Goal: Task Accomplishment & Management: Manage account settings

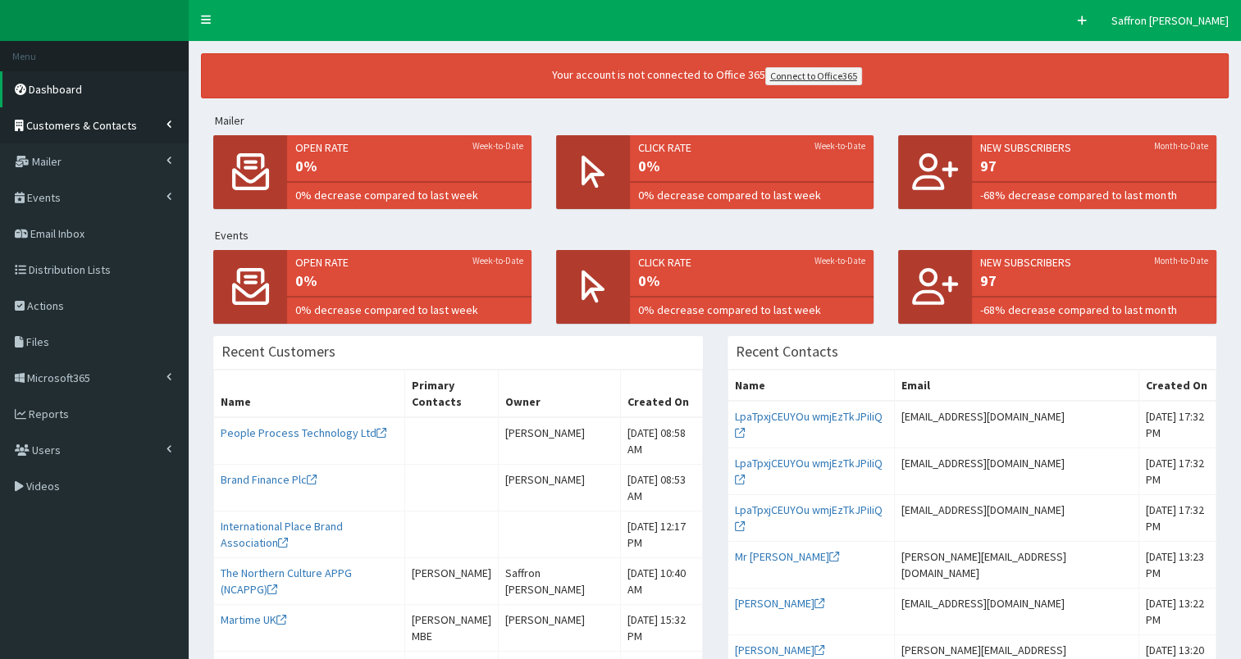
click at [131, 127] on link "Customers & Contacts" at bounding box center [94, 125] width 189 height 36
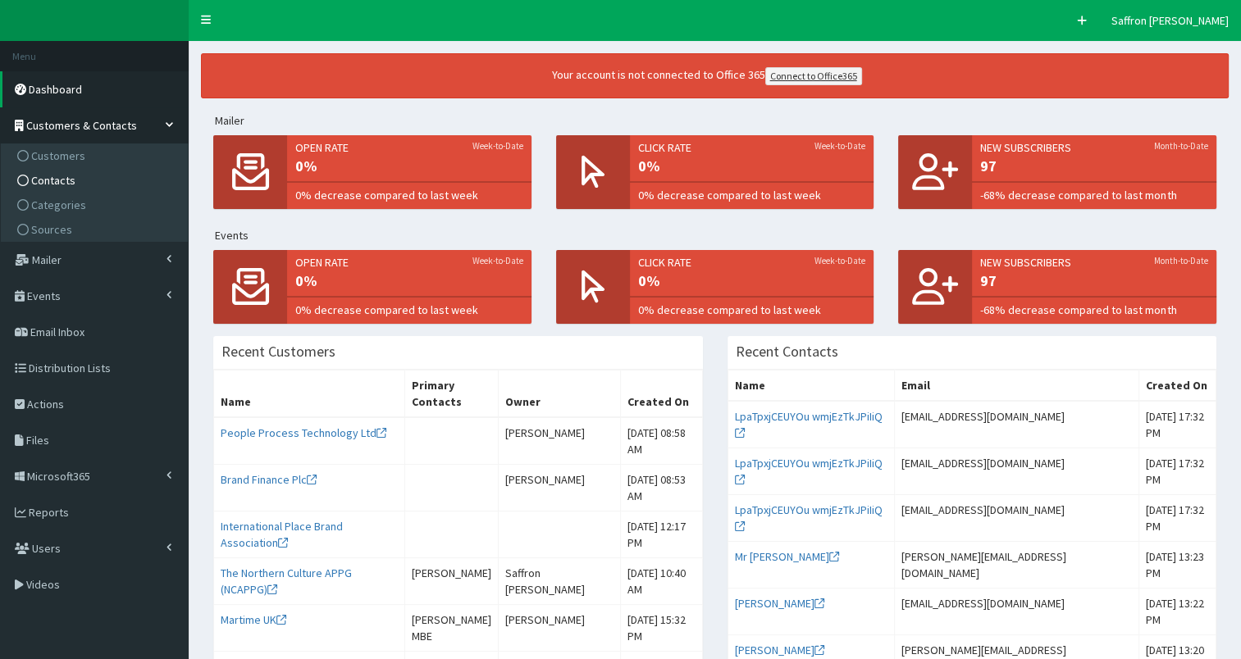
click at [59, 177] on span "Contacts" at bounding box center [53, 180] width 44 height 15
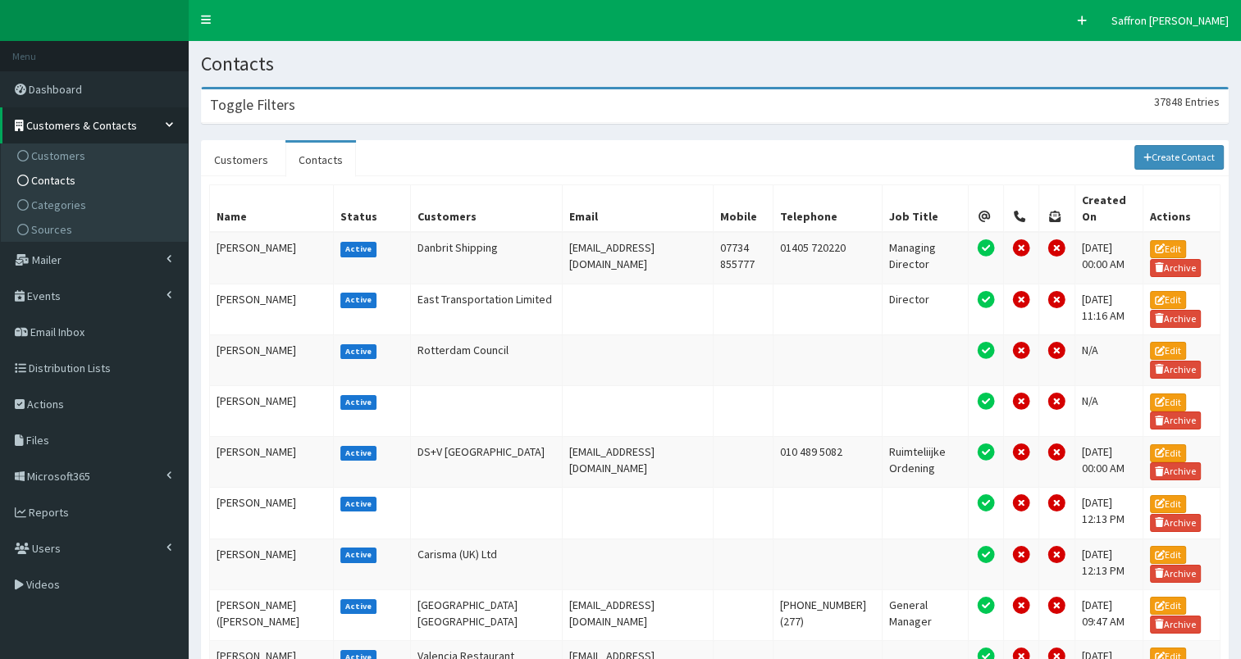
click at [415, 119] on div "Toggle Filters 37848 Entries" at bounding box center [715, 106] width 1026 height 34
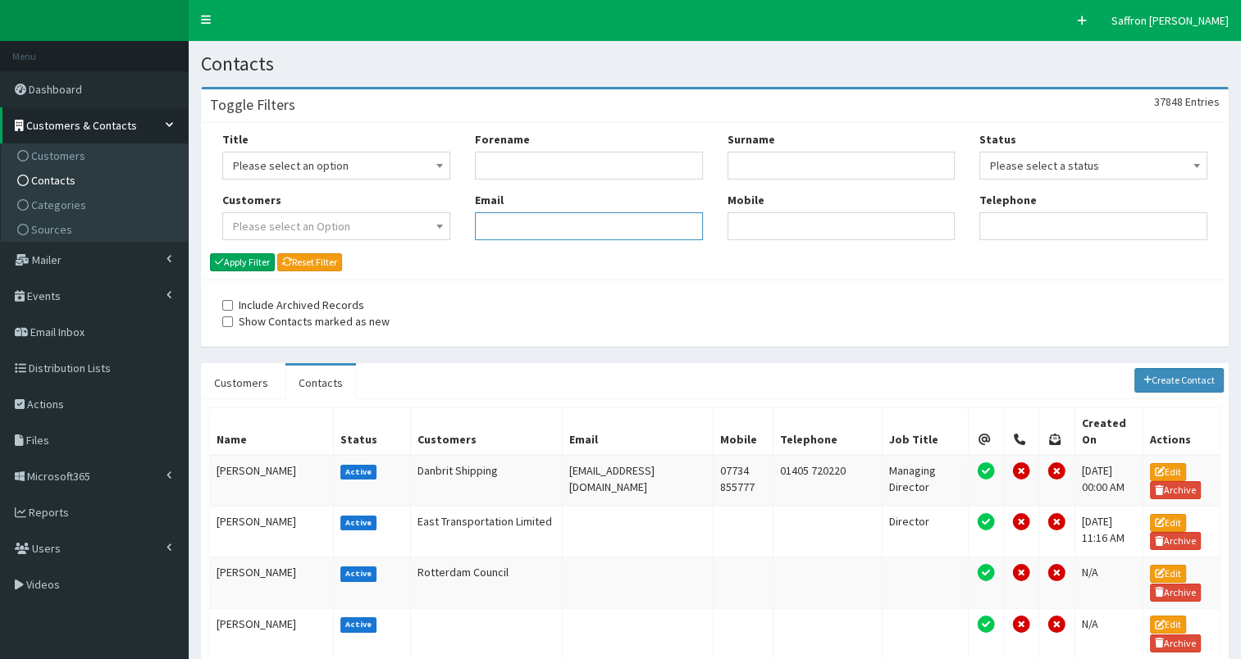
click at [509, 213] on input "Email" at bounding box center [589, 226] width 228 height 28
paste input "Nicholas.pickering@northlincs.gov.uk"
type input "Nicholas.pickering@northlincs.gov.uk"
click at [256, 263] on button "Apply Filter" at bounding box center [242, 262] width 65 height 18
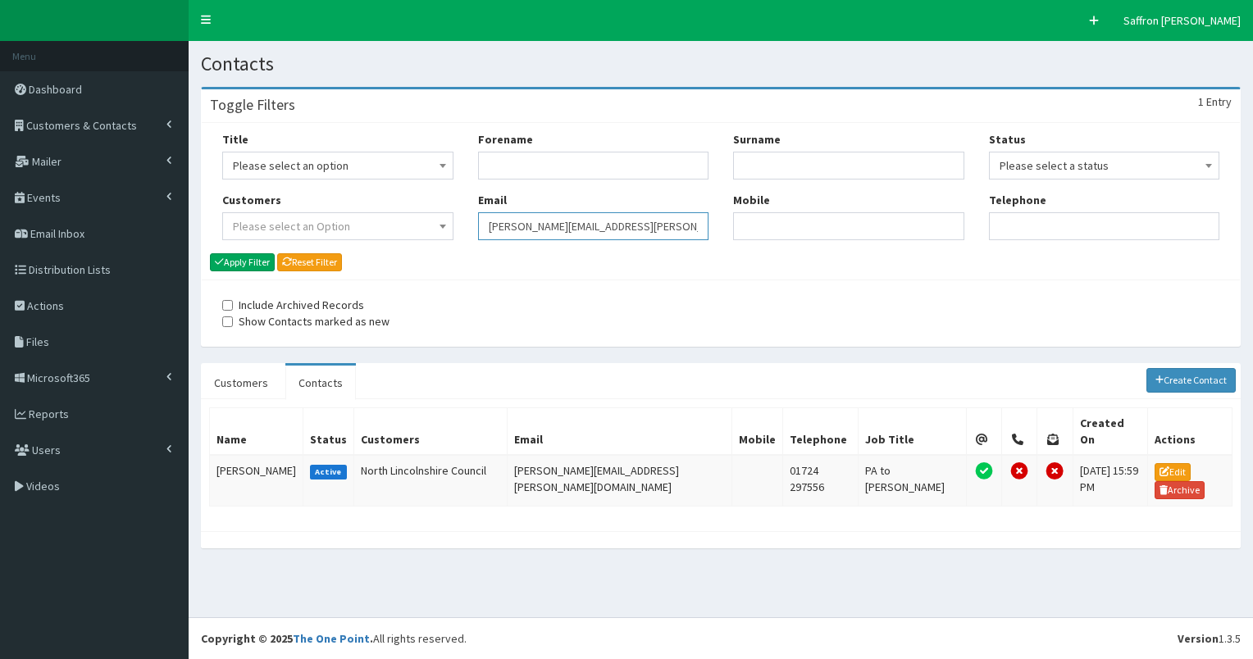
drag, startPoint x: 0, startPoint y: 0, endPoint x: 463, endPoint y: 246, distance: 524.7
click at [463, 246] on div "Title Please select an option Mr Mrs Ms Miss Dr MP QC MBE MEP CBE" at bounding box center [721, 191] width 1022 height 121
paste input "[EMAIL_ADDRESS][DOMAIN_NAME]"
type input "hal.brown@northlincs.gov.uk"
click at [258, 259] on button "Apply Filter" at bounding box center [242, 262] width 65 height 18
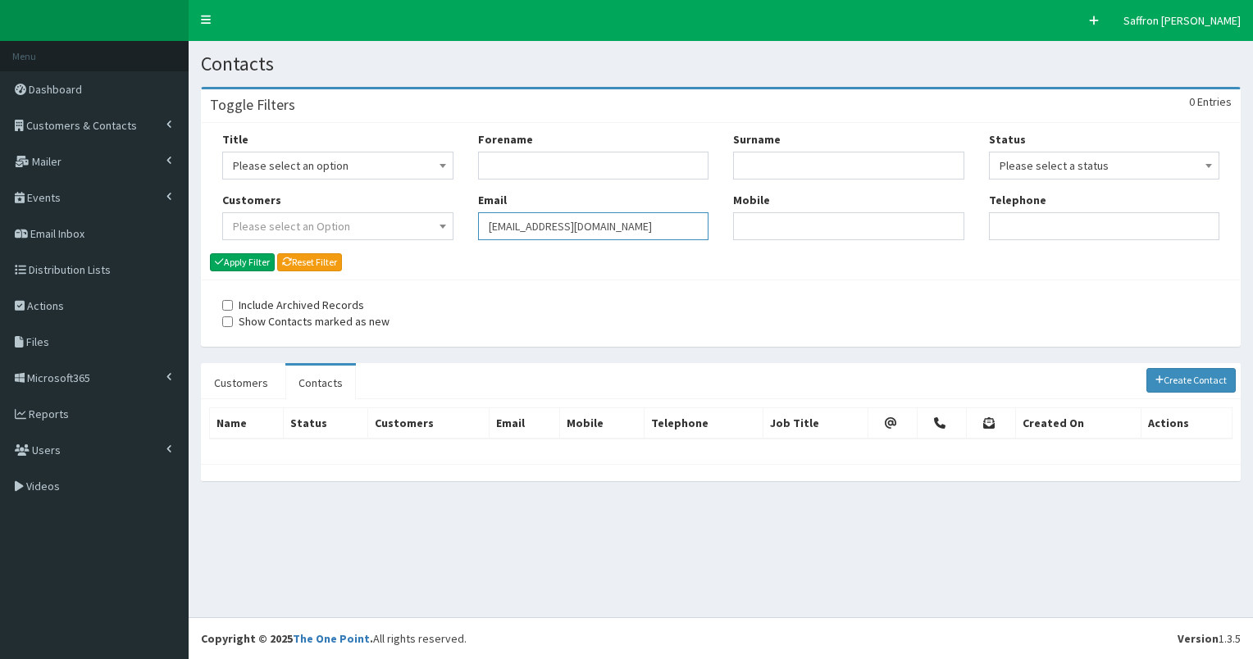
drag, startPoint x: 654, startPoint y: 226, endPoint x: 465, endPoint y: 222, distance: 188.7
click at [466, 222] on div "Forename Email [EMAIL_ADDRESS][DOMAIN_NAME]" at bounding box center [594, 191] width 256 height 121
paste input "[PERSON_NAME][EMAIL_ADDRESS][PERSON_NAME][DOMAIN_NAME]"
type input "[PERSON_NAME][EMAIL_ADDRESS][PERSON_NAME][DOMAIN_NAME]"
click at [262, 266] on button "Apply Filter" at bounding box center [242, 262] width 65 height 18
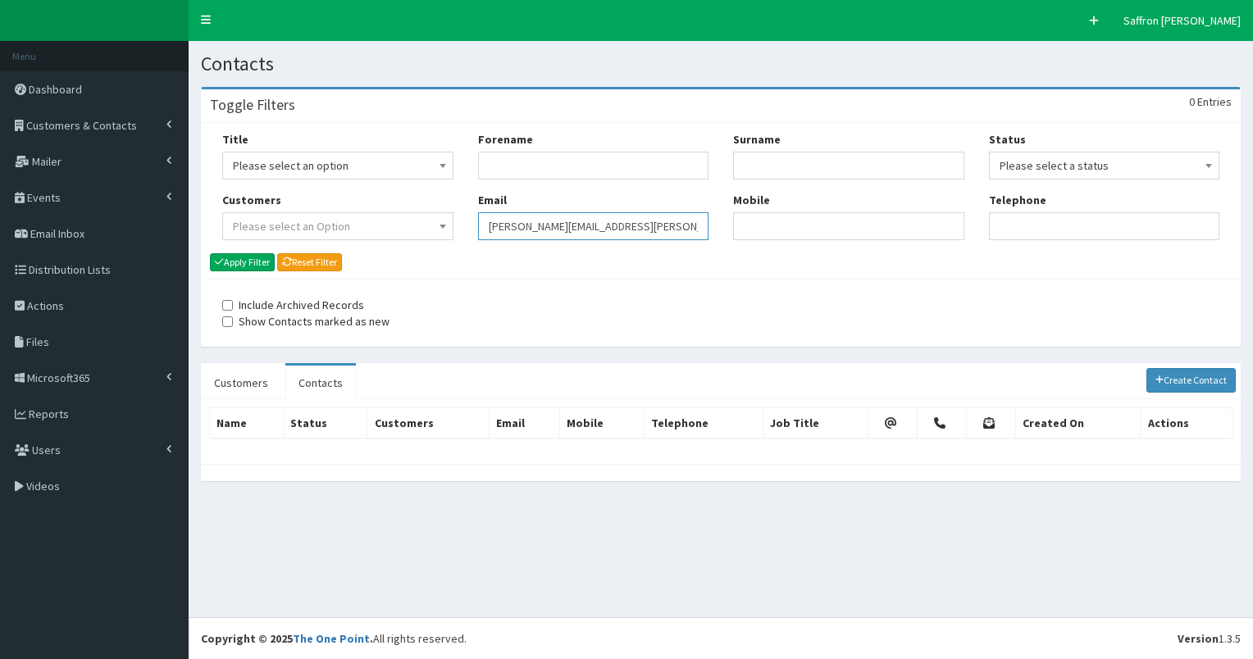
drag, startPoint x: 0, startPoint y: 0, endPoint x: 477, endPoint y: 223, distance: 526.2
click at [477, 223] on div "Forename Email samuel.macdonald@abports.co.uk" at bounding box center [594, 191] width 256 height 121
paste input "[PERSON_NAME][EMAIL_ADDRESS][PERSON_NAME][DOMAIN_NAME]"
type input "[PERSON_NAME][EMAIL_ADDRESS][PERSON_NAME][DOMAIN_NAME]"
click at [253, 253] on div "Title Please select an option Mr Mrs Ms Miss Dr MP QC MBE MEP CBE Cllr Professo…" at bounding box center [338, 191] width 256 height 121
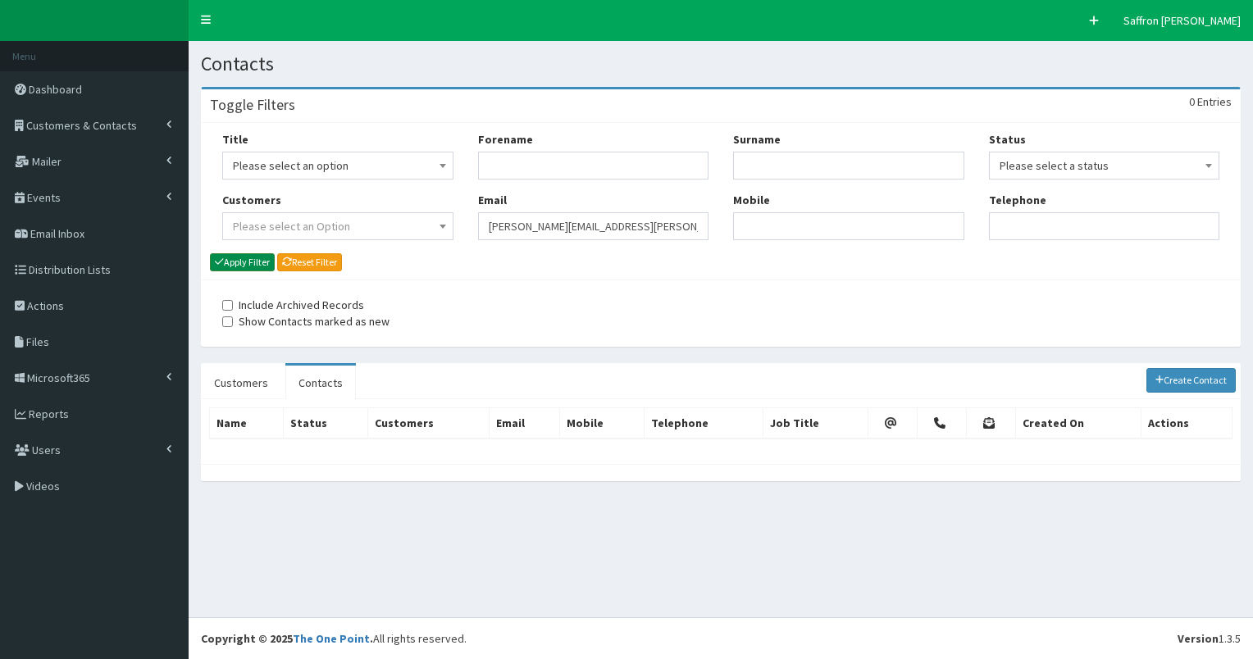
click at [269, 259] on button "Apply Filter" at bounding box center [242, 262] width 65 height 18
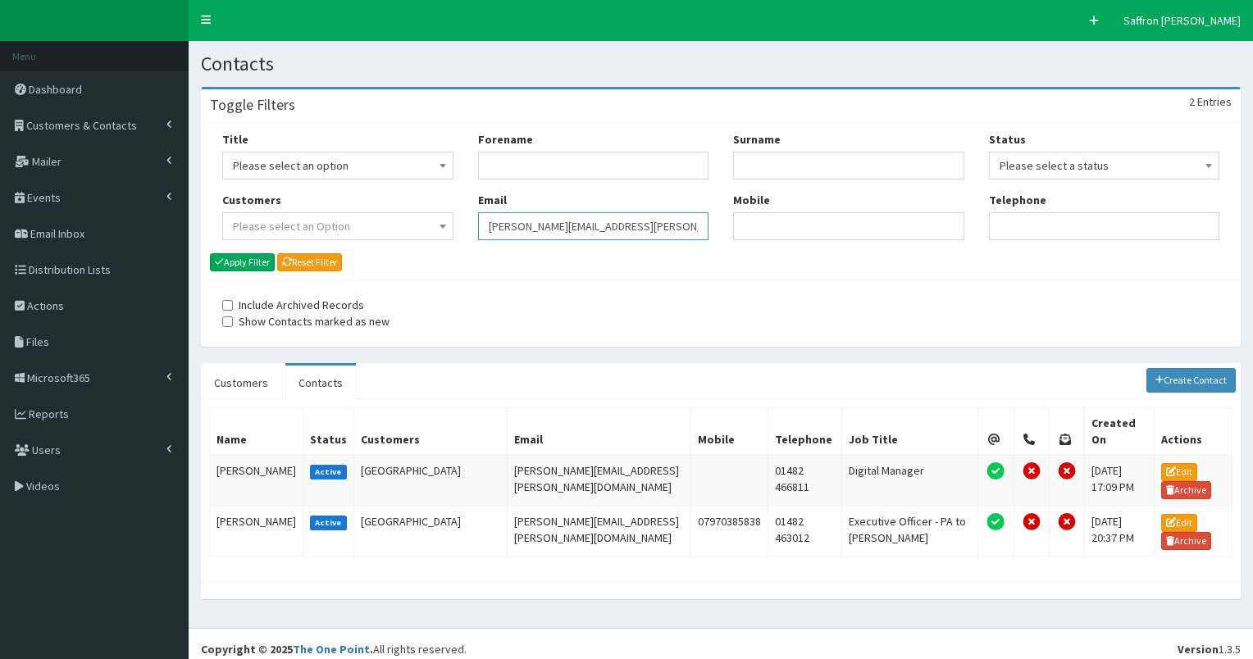
drag, startPoint x: 614, startPoint y: 235, endPoint x: 393, endPoint y: 227, distance: 220.8
click at [393, 227] on div "Title Please select an option Mr Mrs Ms Miss Dr MP QC MBE MEP CBE" at bounding box center [721, 191] width 1022 height 121
paste input "Matt.Cundill@sewell-group.co.uk"
type input "Matt.Cundill@sewell-group.co.uk"
click at [239, 257] on button "Apply Filter" at bounding box center [242, 262] width 65 height 18
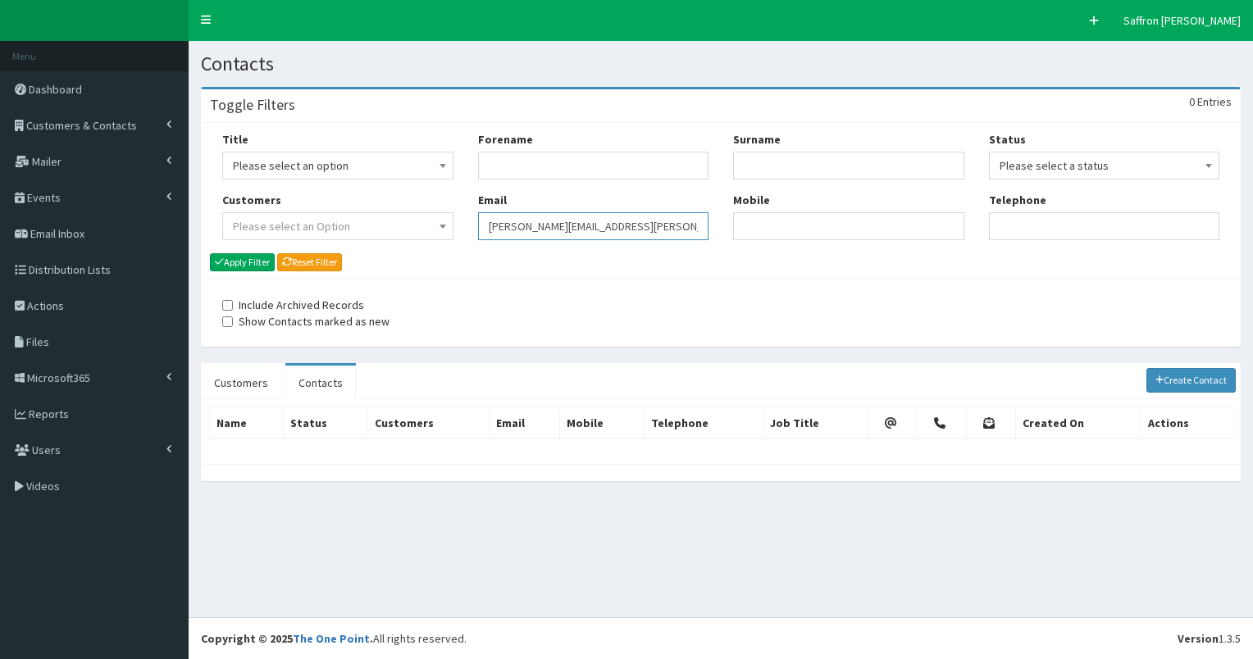
drag, startPoint x: 677, startPoint y: 226, endPoint x: 413, endPoint y: 219, distance: 263.4
click at [413, 219] on div "Title Please select an option Mr Mrs Ms Miss Dr MP QC MBE MEP CBE" at bounding box center [721, 191] width 1022 height 121
paste input "lattwood@itspectrum.co.uk"
type input "lattwood@itspectrum.co.uk"
click at [215, 264] on icon "submit" at bounding box center [219, 262] width 9 height 10
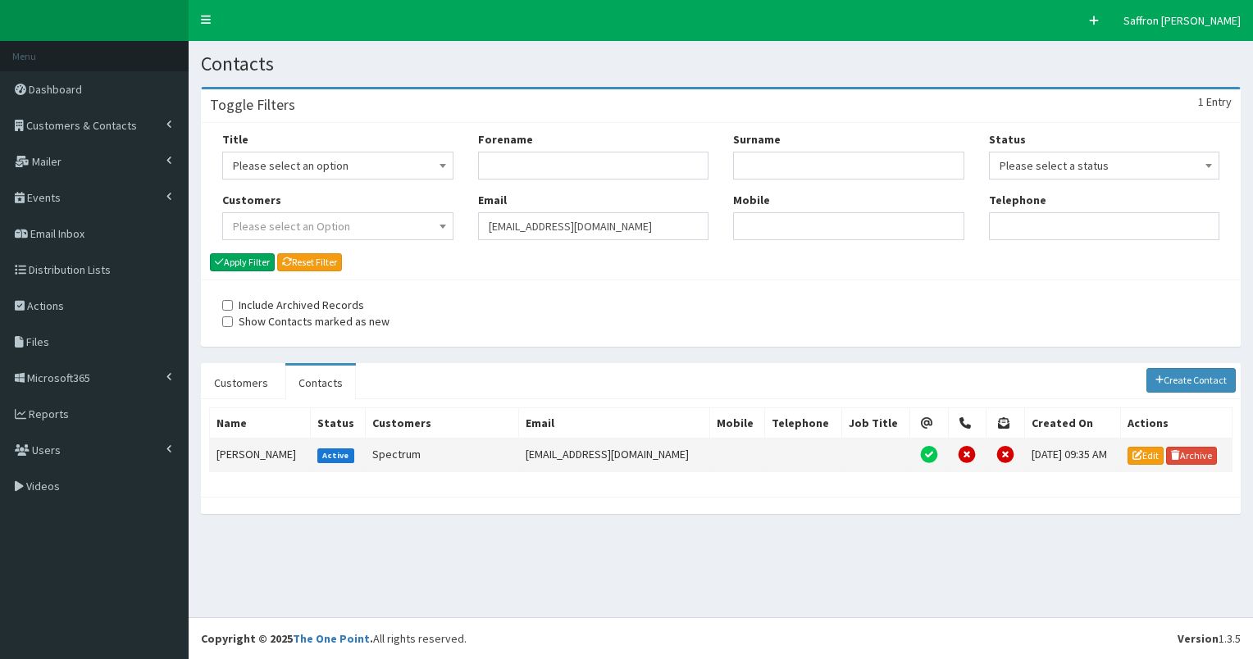
click at [249, 452] on td "[PERSON_NAME]" at bounding box center [260, 455] width 101 height 33
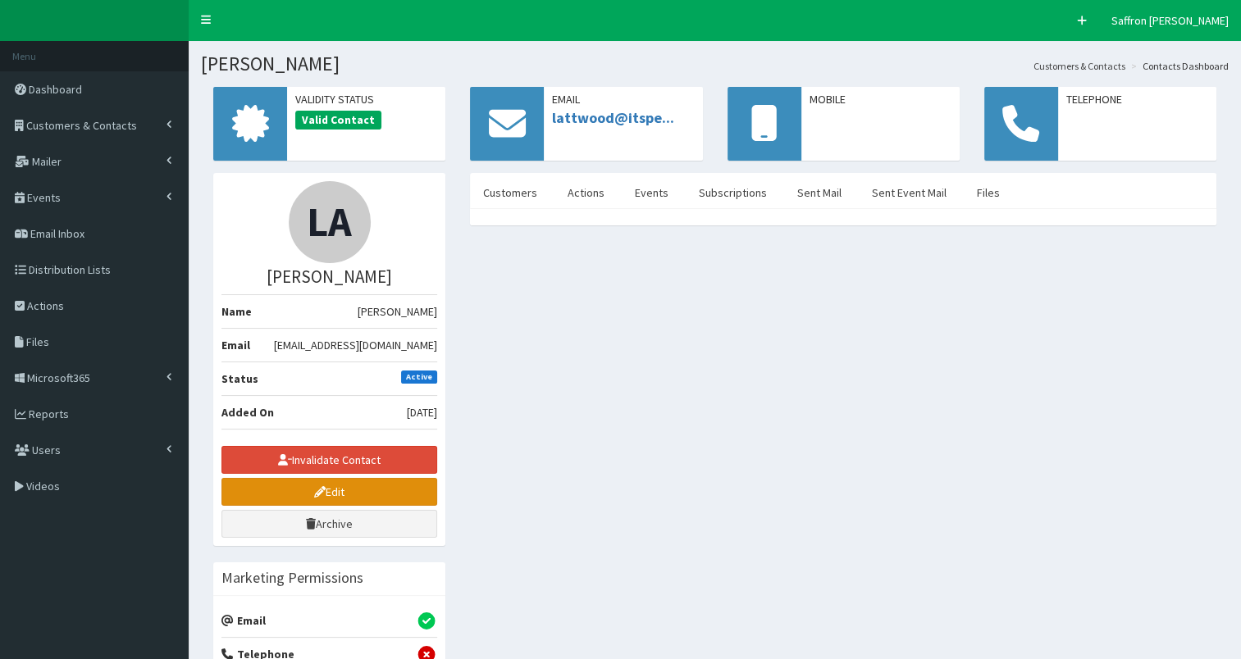
click at [308, 490] on link "Edit" at bounding box center [329, 492] width 216 height 28
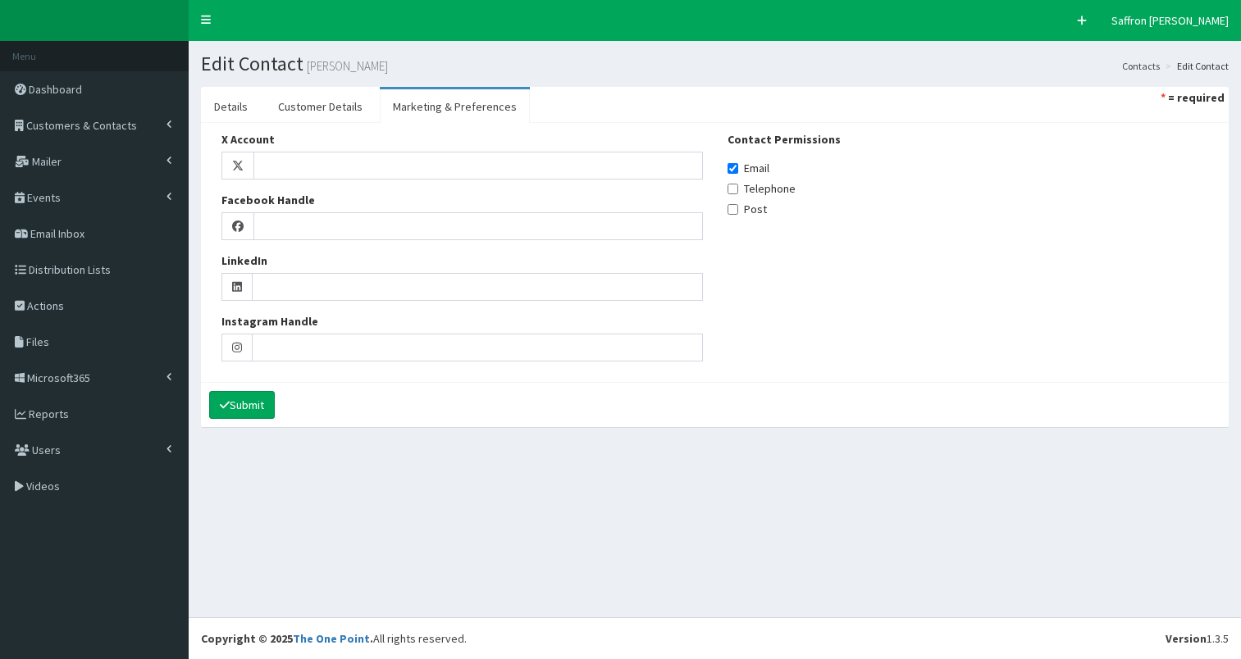
select select
click at [245, 115] on link "Details" at bounding box center [231, 106] width 60 height 34
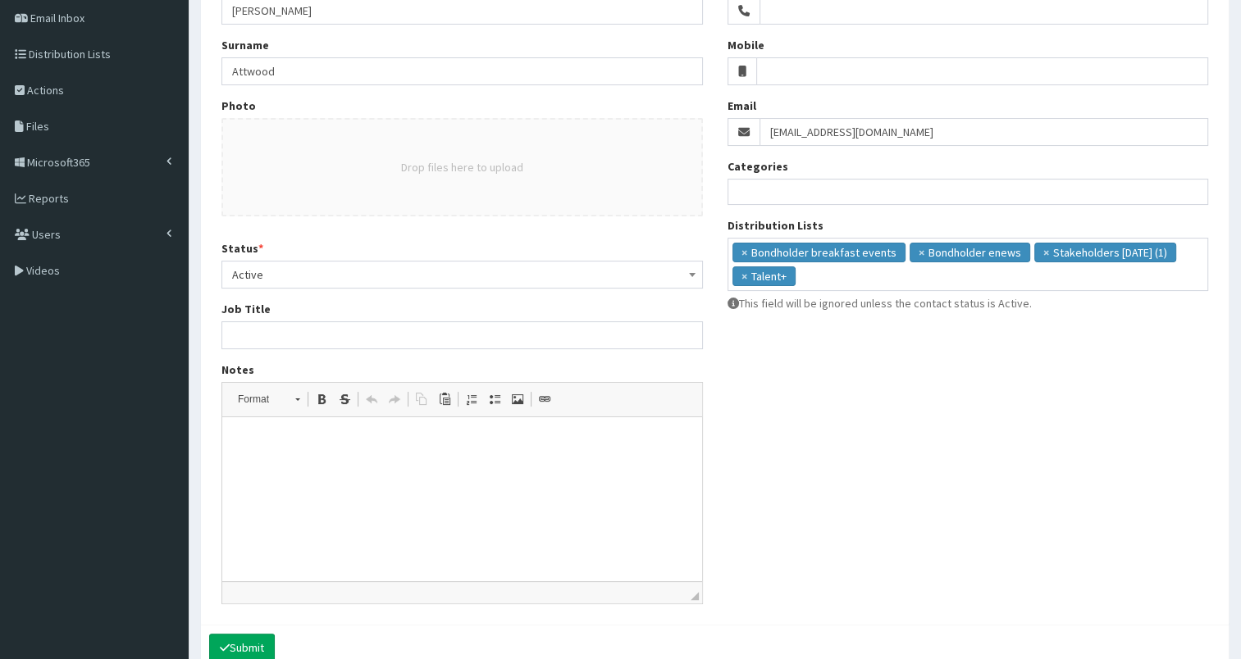
scroll to position [226, 0]
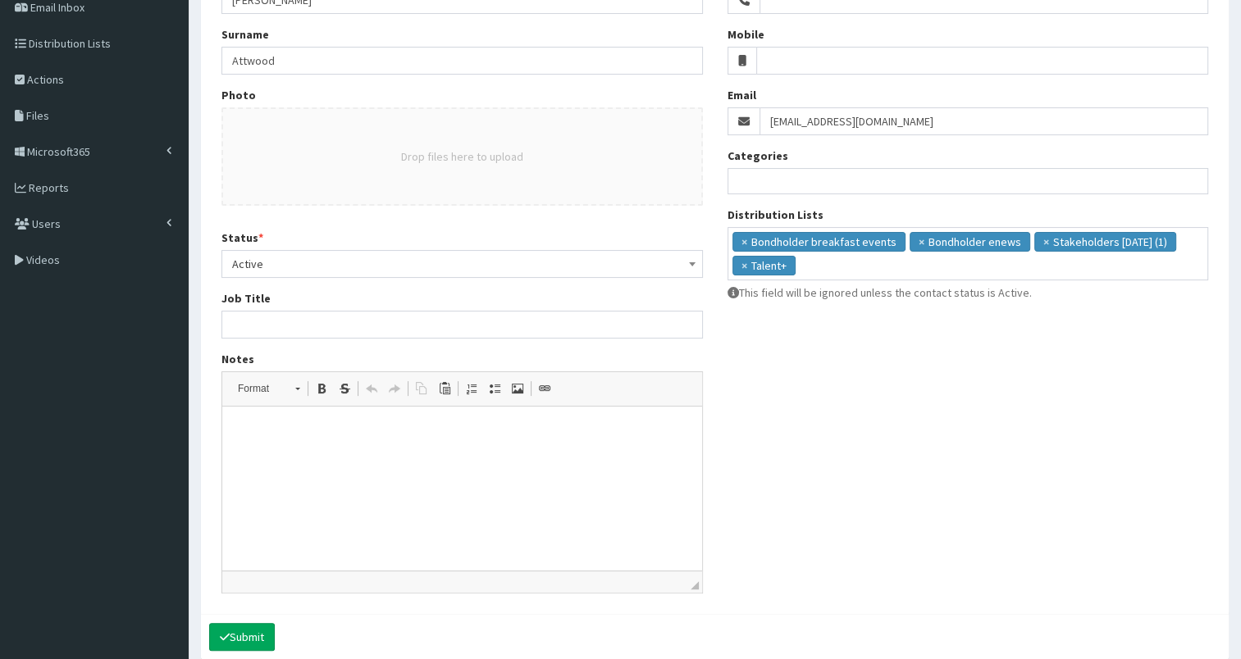
click at [314, 265] on span "Active" at bounding box center [462, 264] width 460 height 23
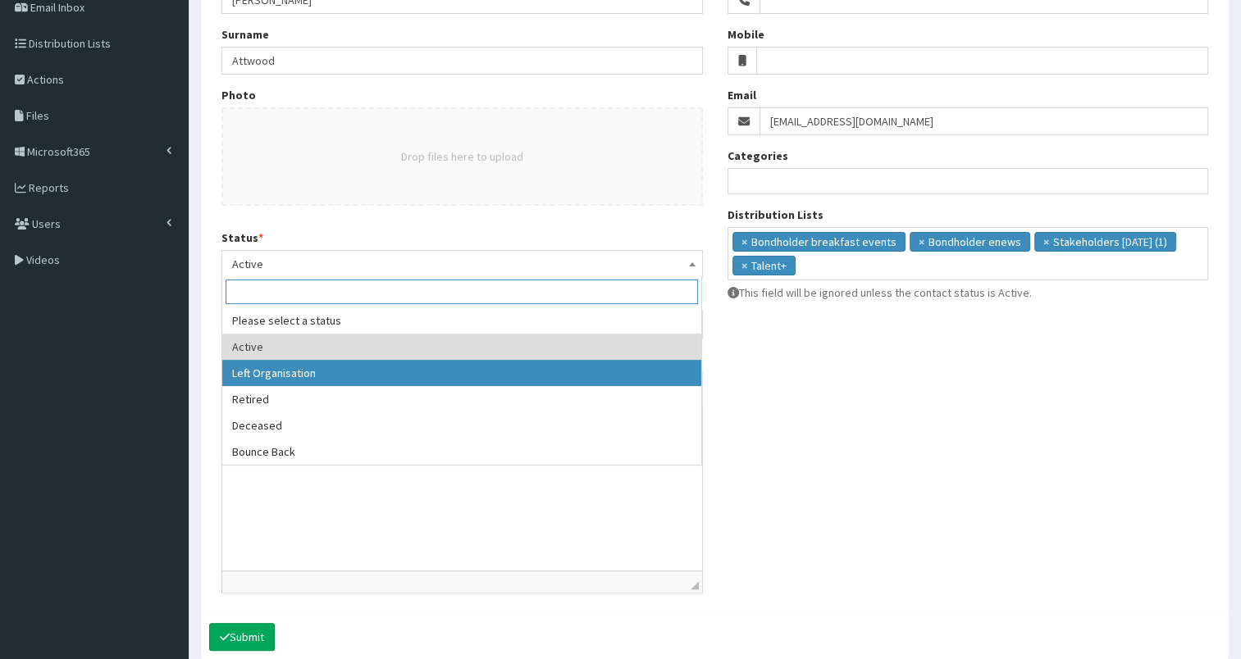
select select "2"
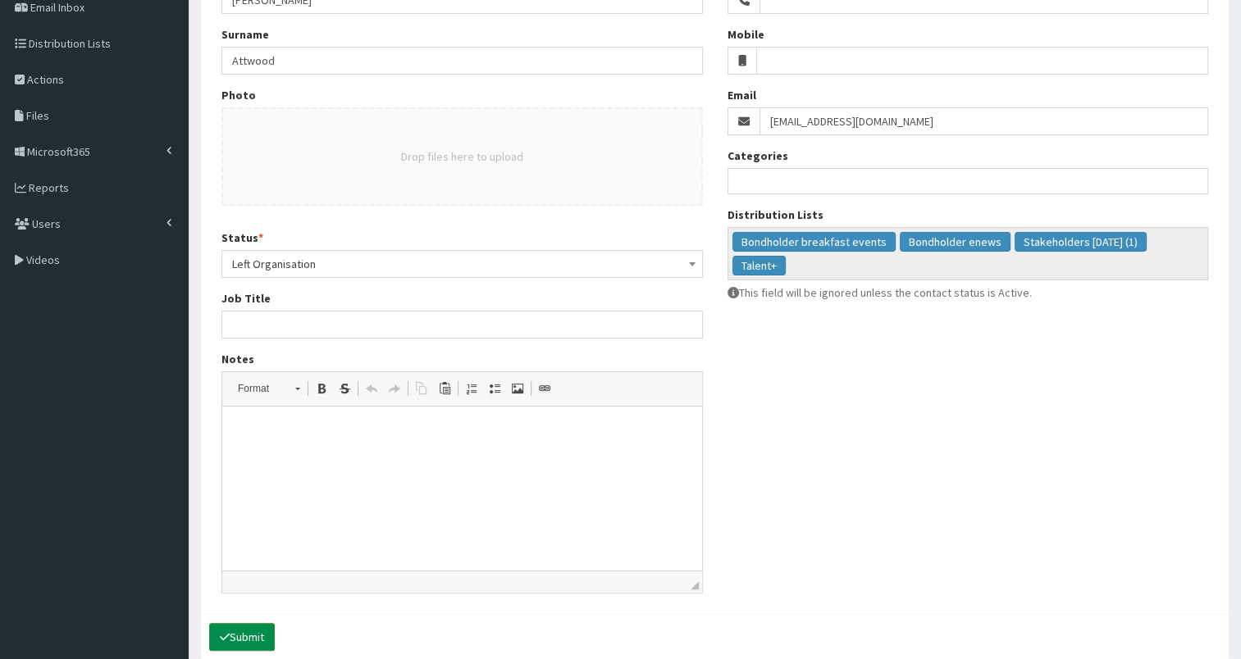
click at [261, 637] on button "Submit" at bounding box center [242, 637] width 66 height 28
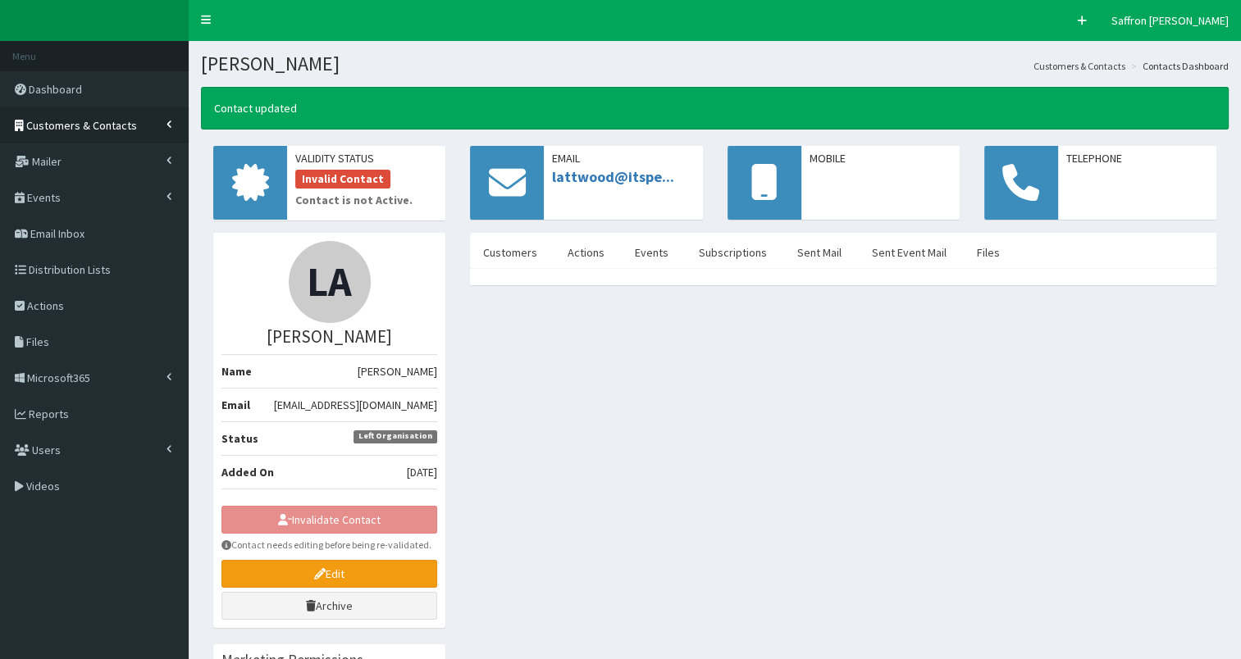
click at [130, 118] on span "Customers & Contacts" at bounding box center [81, 125] width 111 height 15
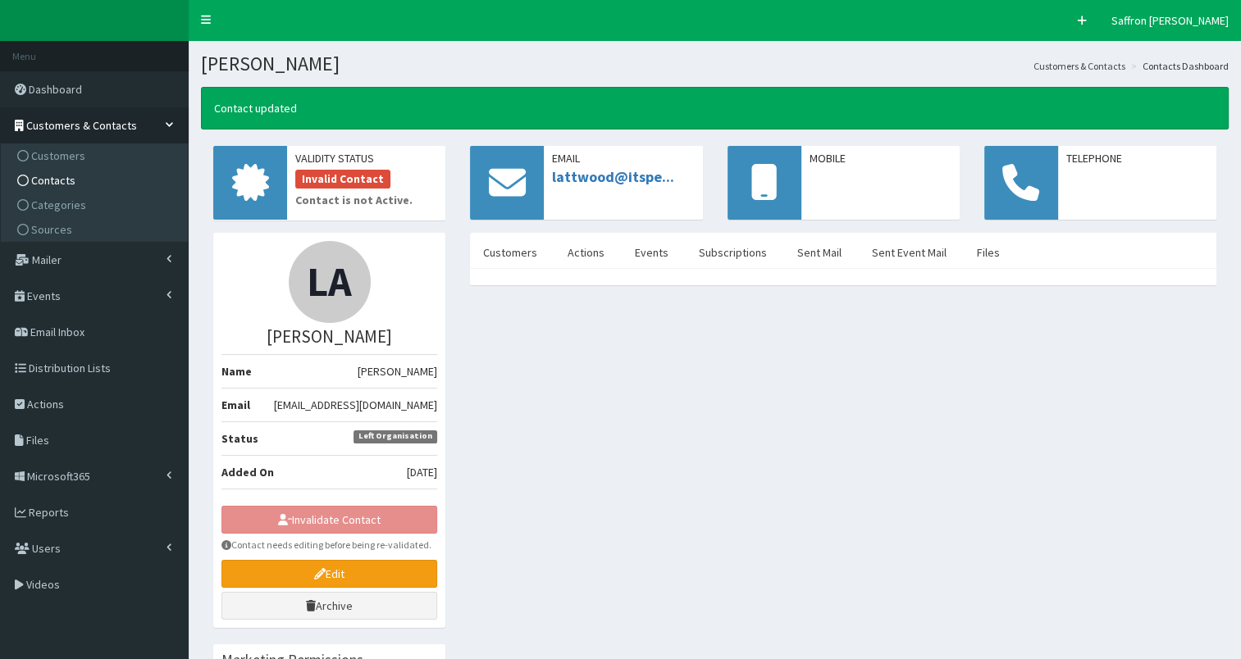
click at [39, 185] on span "Contacts" at bounding box center [53, 180] width 44 height 15
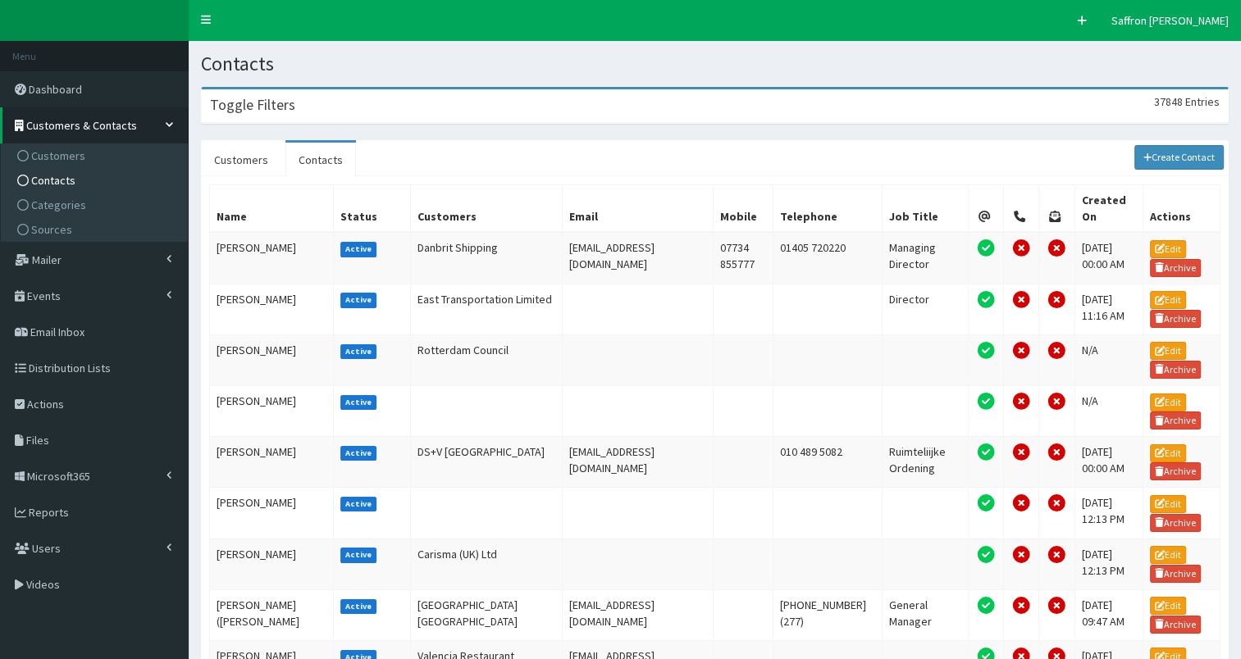
click at [454, 125] on section "Toggle Filters 37848 Entries Title Please select an option Mr Mrs Ms Miss Dr MP…" at bounding box center [715, 622] width 1052 height 1095
click at [451, 121] on div "Toggle Filters 37848 Entries" at bounding box center [715, 106] width 1026 height 34
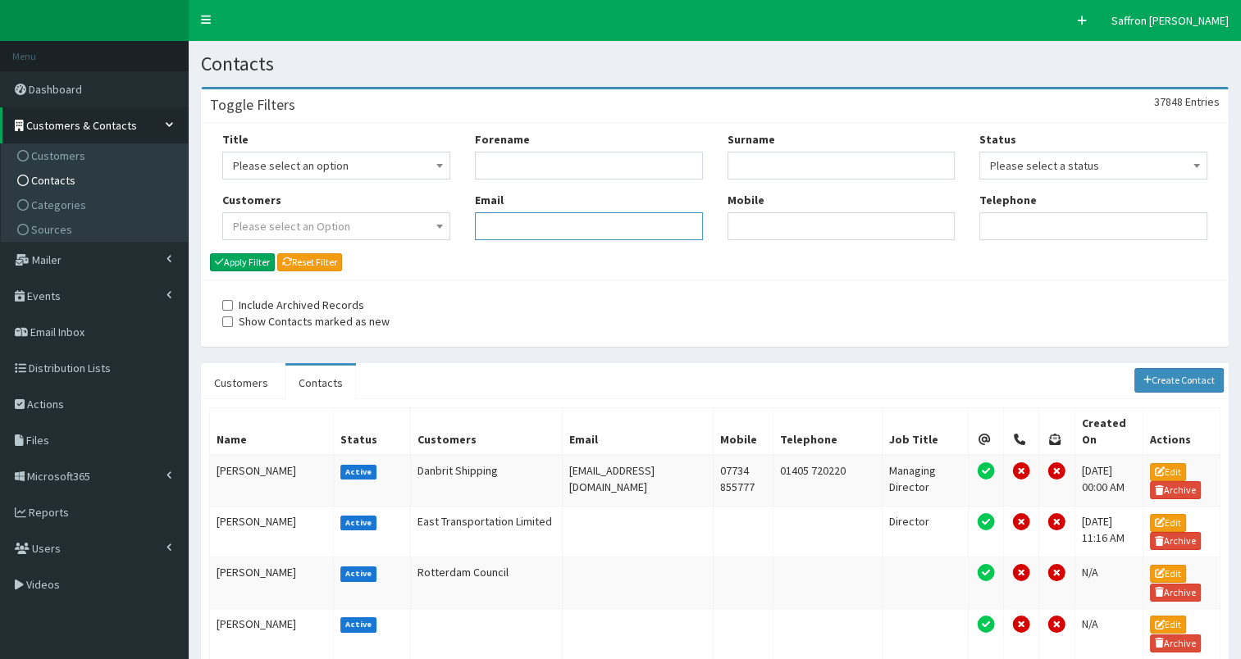
paste input "michelle.price@sewell-group.co.uk"
type input "michelle.price@sewell-group.co.uk"
click at [241, 259] on button "Apply Filter" at bounding box center [242, 262] width 65 height 18
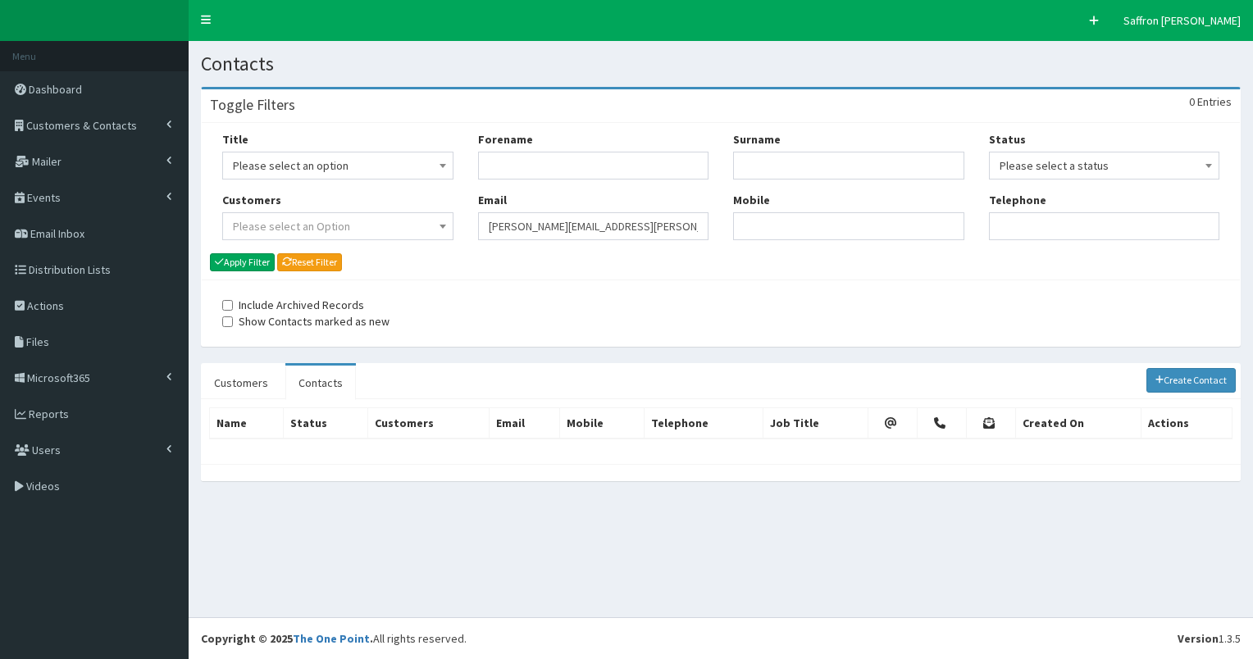
click at [468, 213] on div "Forename Email michelle.price@sewell-group.co.uk" at bounding box center [594, 191] width 256 height 121
paste input "mat@fredmarketing.co.uk"
type input "mat@fredmarketing.co.uk"
click at [262, 262] on button "Apply Filter" at bounding box center [242, 262] width 65 height 18
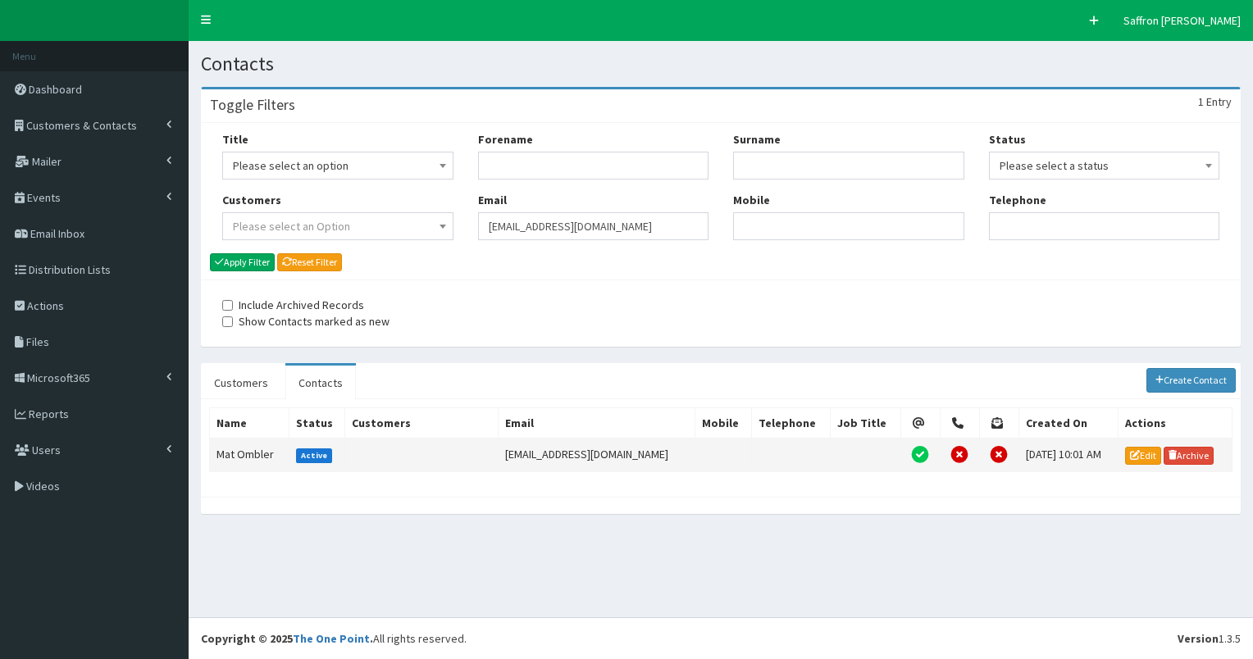
click at [259, 446] on td "Mat Ombler" at bounding box center [250, 455] width 80 height 33
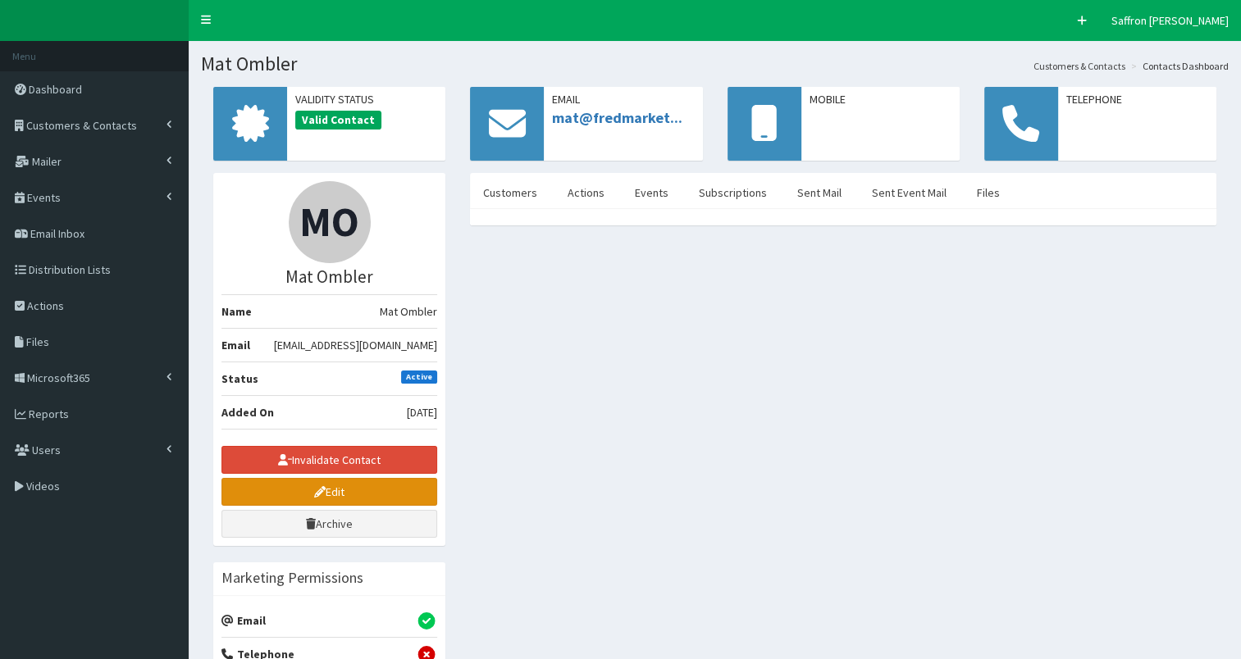
click at [289, 489] on link "Edit" at bounding box center [329, 492] width 216 height 28
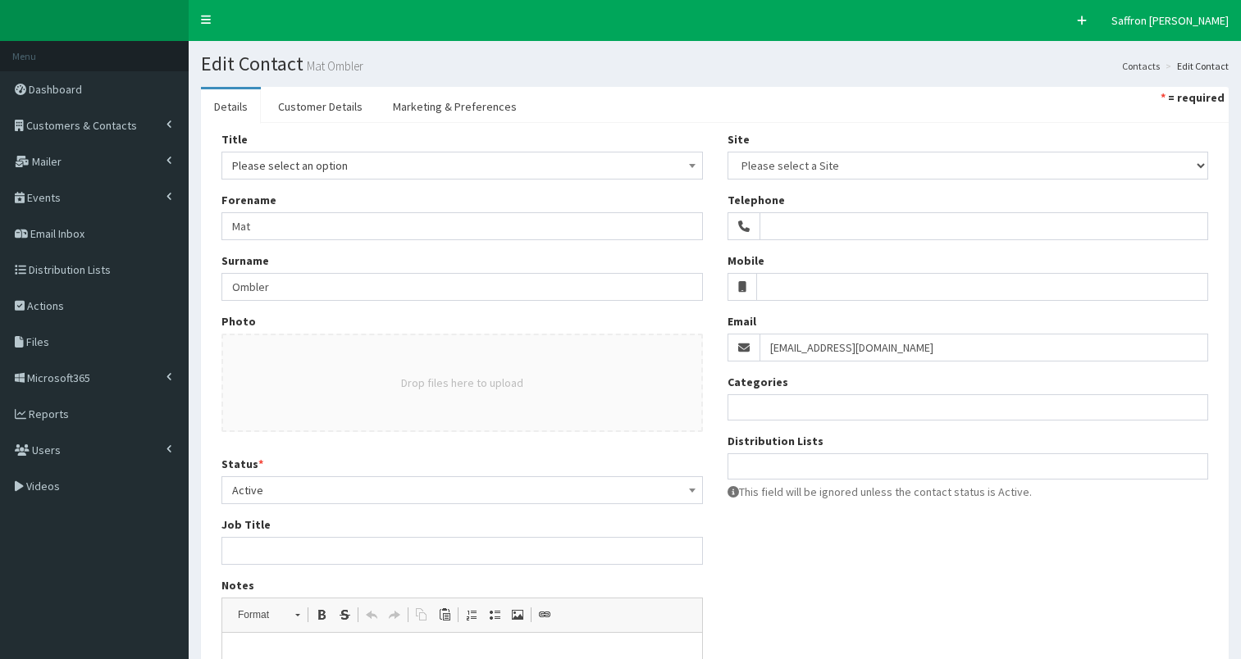
select select
click at [285, 488] on span "Active" at bounding box center [462, 490] width 460 height 23
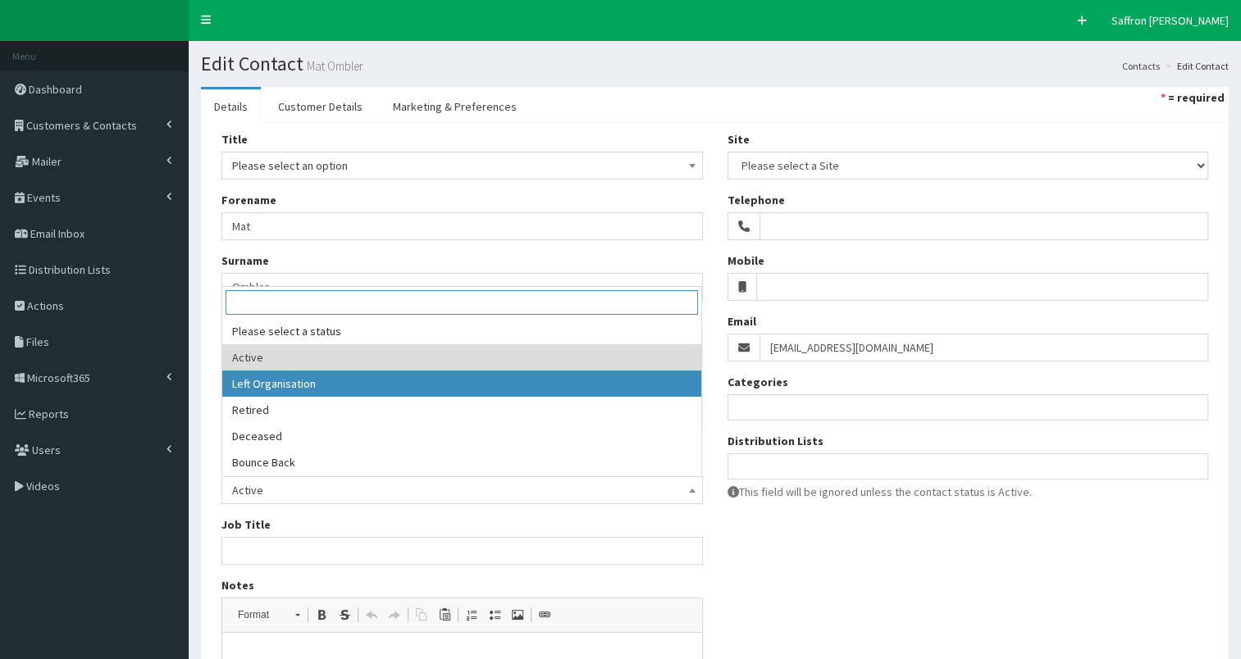
select select "2"
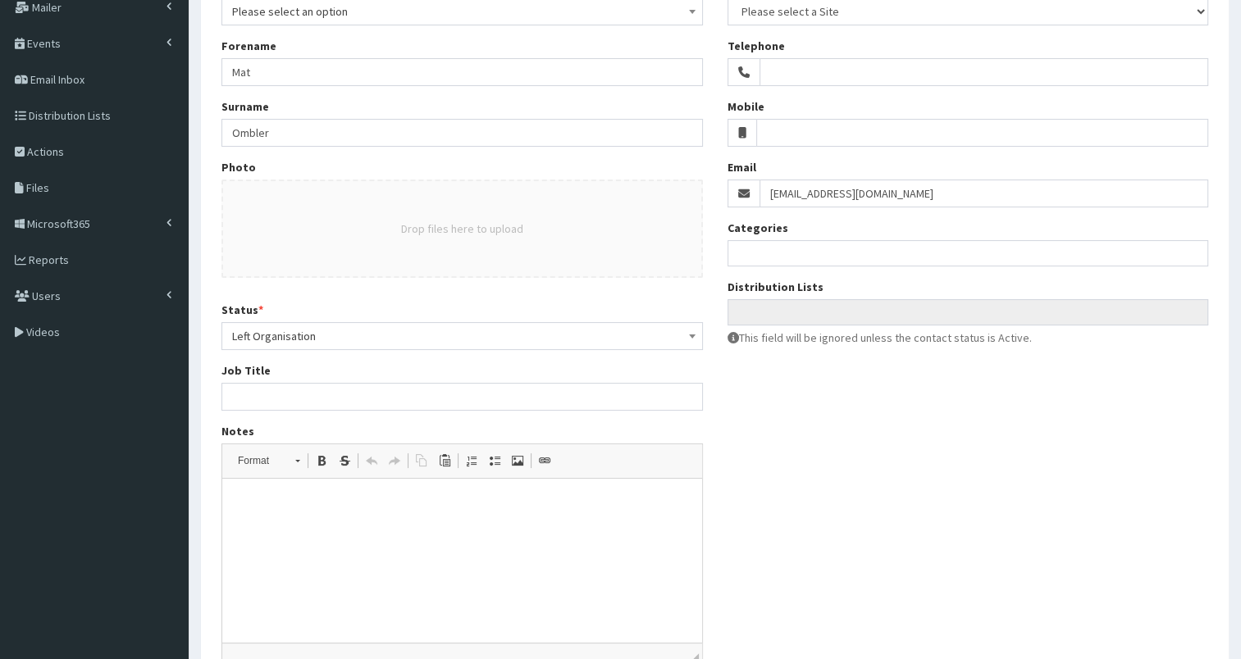
scroll to position [242, 0]
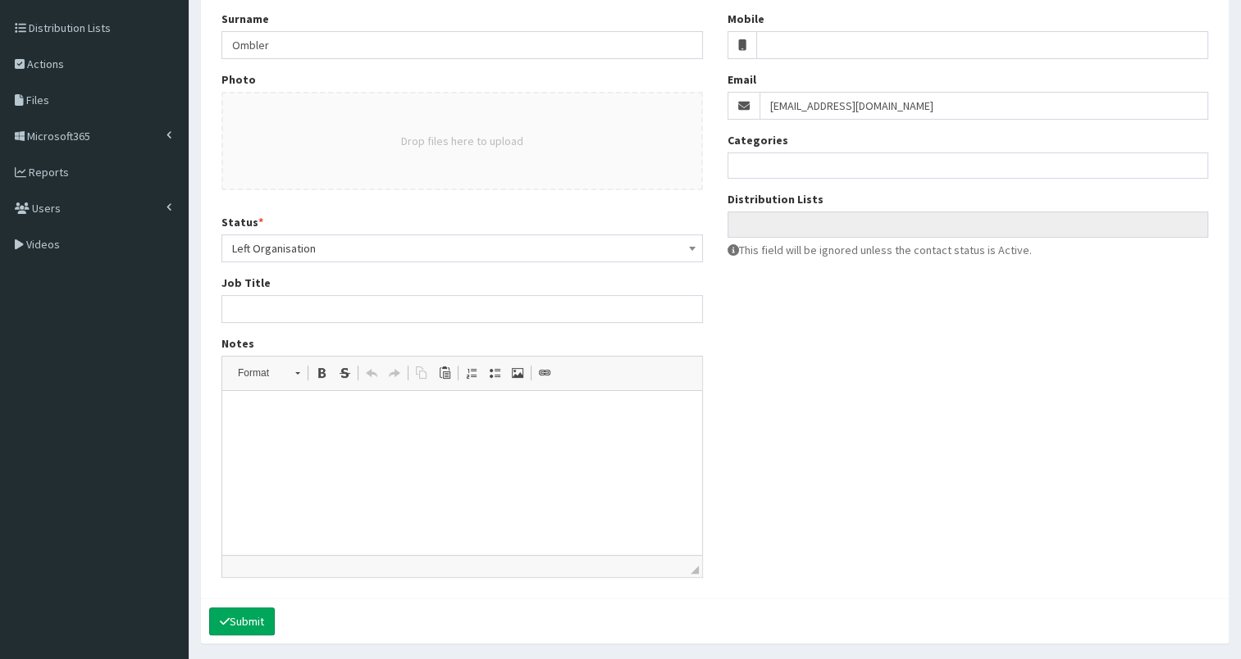
drag, startPoint x: 299, startPoint y: 587, endPoint x: 271, endPoint y: 595, distance: 28.3
click at [271, 595] on div "Title Please select an option Mr Mrs Ms Miss Dr MP QC MBE MEP CBE Cllr Professo…" at bounding box center [715, 240] width 1028 height 718
click at [254, 614] on button "Submit" at bounding box center [242, 622] width 66 height 28
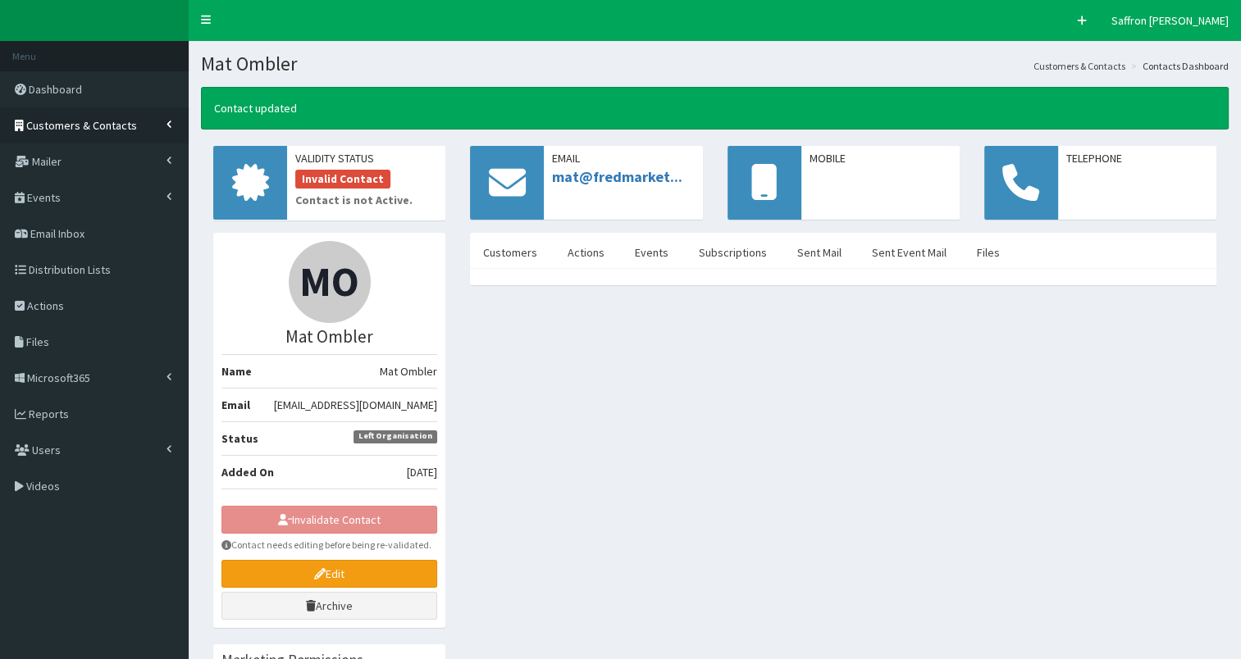
click at [107, 131] on span "Customers & Contacts" at bounding box center [81, 125] width 111 height 15
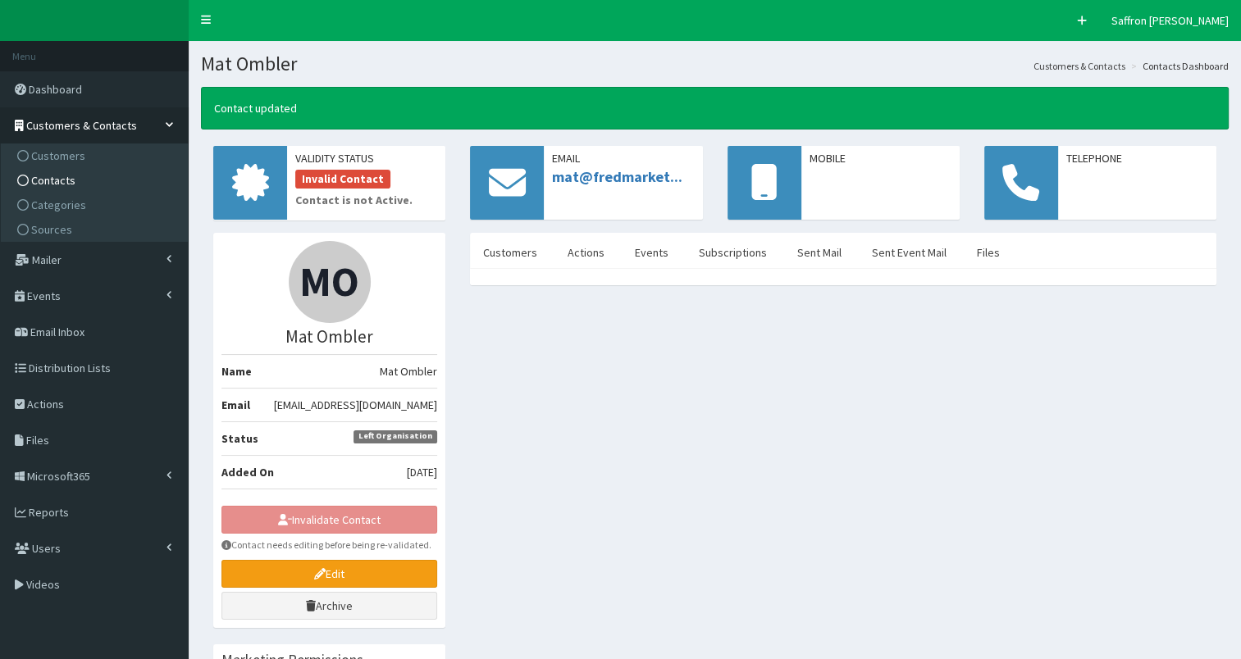
click at [66, 182] on span "Contacts" at bounding box center [53, 180] width 44 height 15
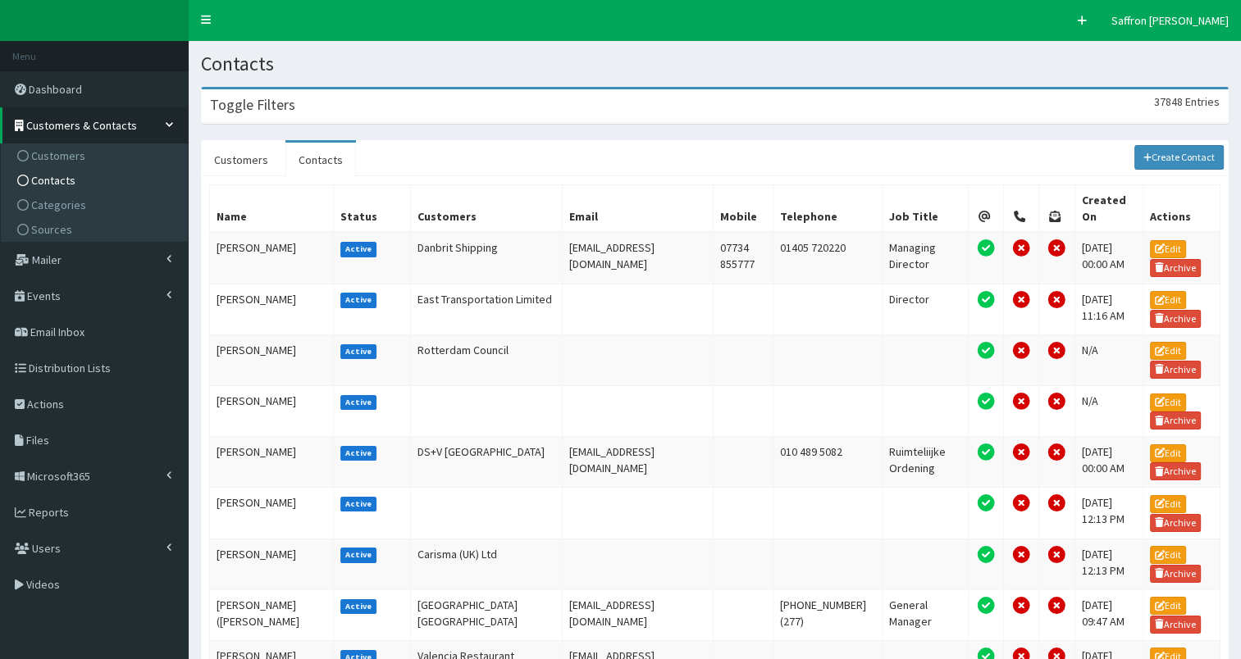
click at [466, 123] on div "Toggle Filters 37848 Entries Title Please select an option Mr Mrs Ms Miss Dr MP…" at bounding box center [715, 105] width 1028 height 37
click at [500, 111] on div "Toggle Filters 37848 Entries" at bounding box center [715, 106] width 1026 height 34
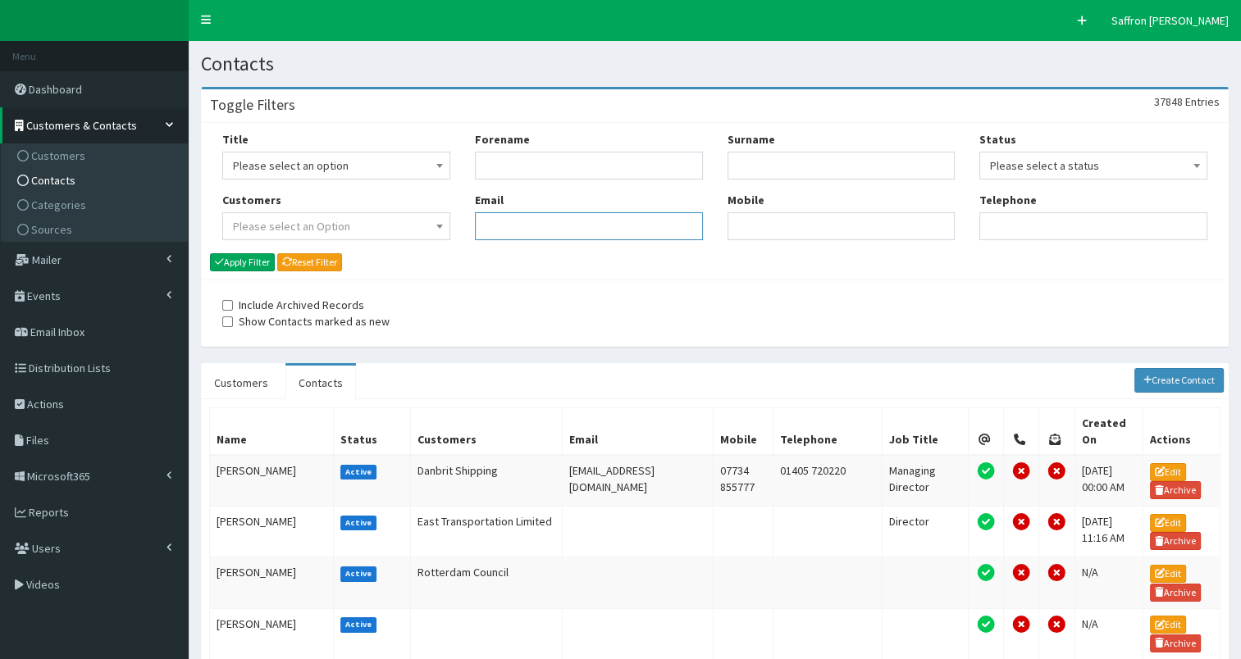
paste input "[PERSON_NAME][EMAIL_ADDRESS][DOMAIN_NAME]"
type input "[PERSON_NAME][EMAIL_ADDRESS][DOMAIN_NAME]"
click at [253, 268] on button "Apply Filter" at bounding box center [242, 262] width 65 height 18
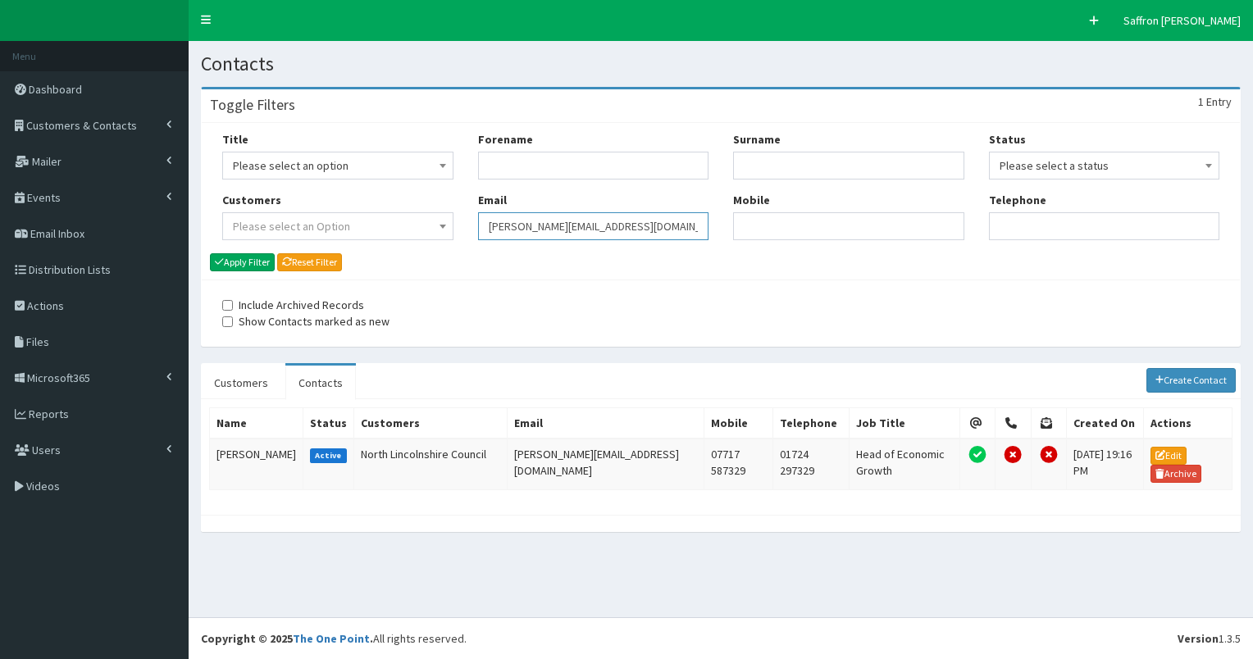
drag, startPoint x: 0, startPoint y: 0, endPoint x: 427, endPoint y: 261, distance: 499.9
click at [427, 261] on div "Title Please select an option Mr Mrs Ms Miss Dr MP QC MBE MEP CBE Cllr Professo…" at bounding box center [721, 201] width 1038 height 157
type input "]"
paste input "[EMAIL_ADDRESS][DOMAIN_NAME]"
type input "[EMAIL_ADDRESS][DOMAIN_NAME]"
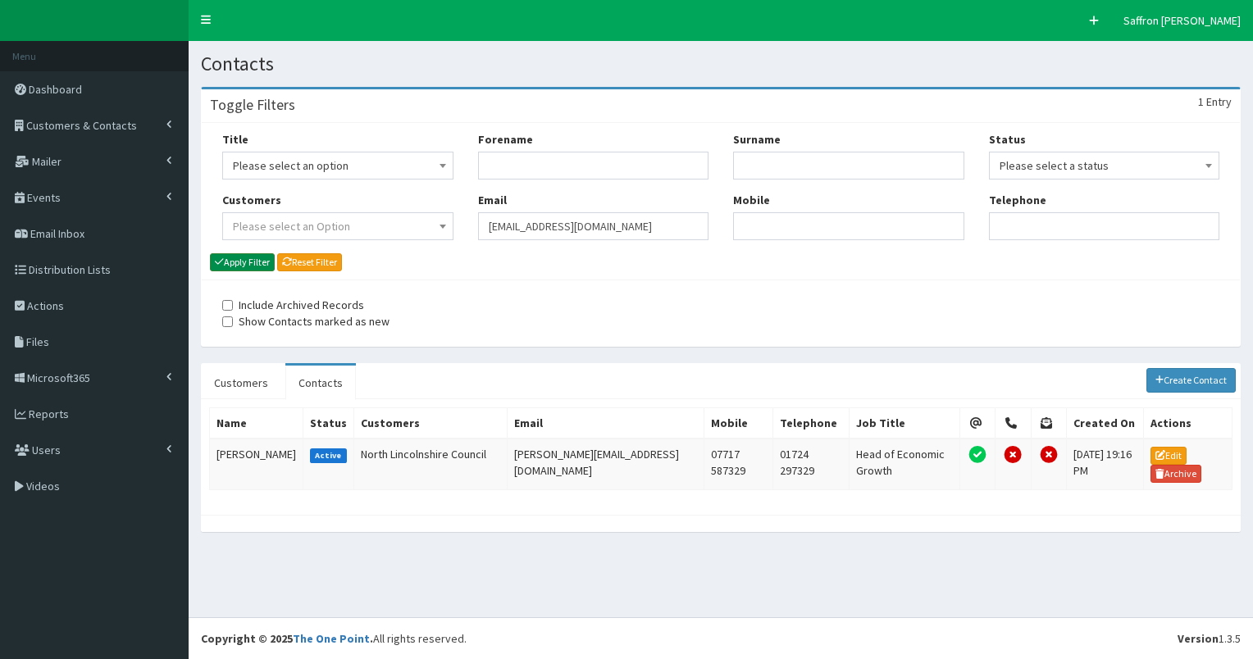
click at [262, 254] on button "Apply Filter" at bounding box center [242, 262] width 65 height 18
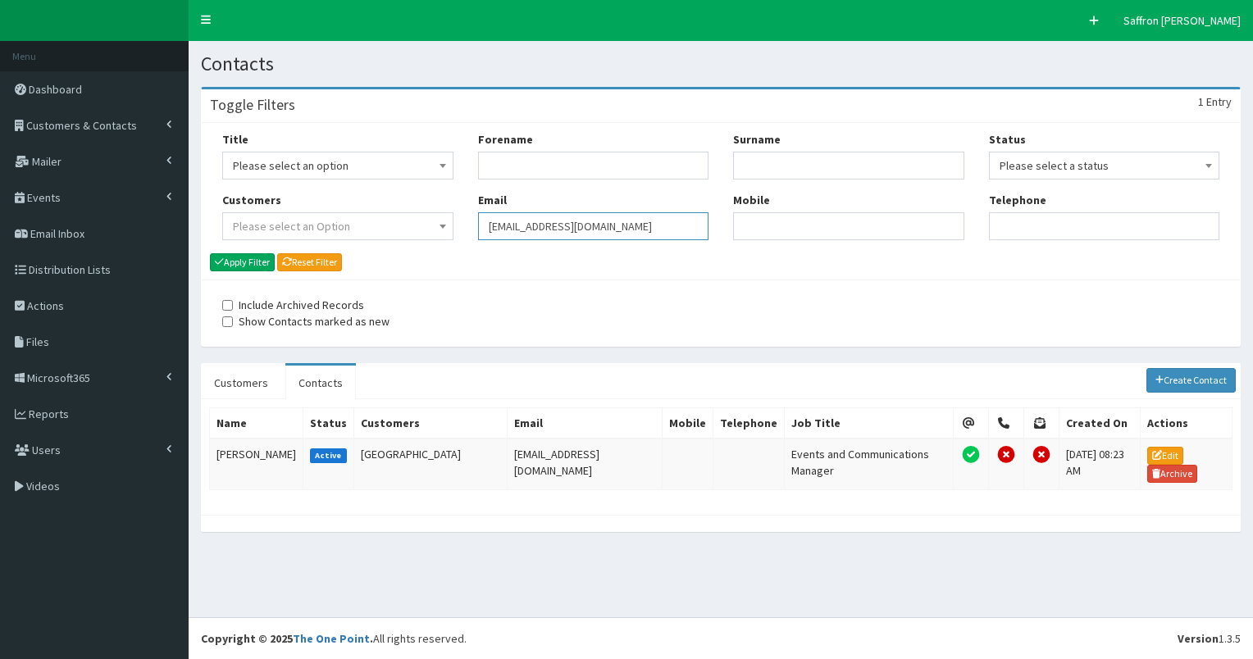
drag, startPoint x: 600, startPoint y: 230, endPoint x: 468, endPoint y: 220, distance: 131.7
click at [468, 220] on div "Forename Email d.simpson2@hull.ac.uk" at bounding box center [594, 191] width 256 height 121
paste input "[PERSON_NAME][EMAIL_ADDRESS][DOMAIN_NAME]"
type input "[PERSON_NAME][EMAIL_ADDRESS][DOMAIN_NAME]"
click at [253, 269] on button "Apply Filter" at bounding box center [242, 262] width 65 height 18
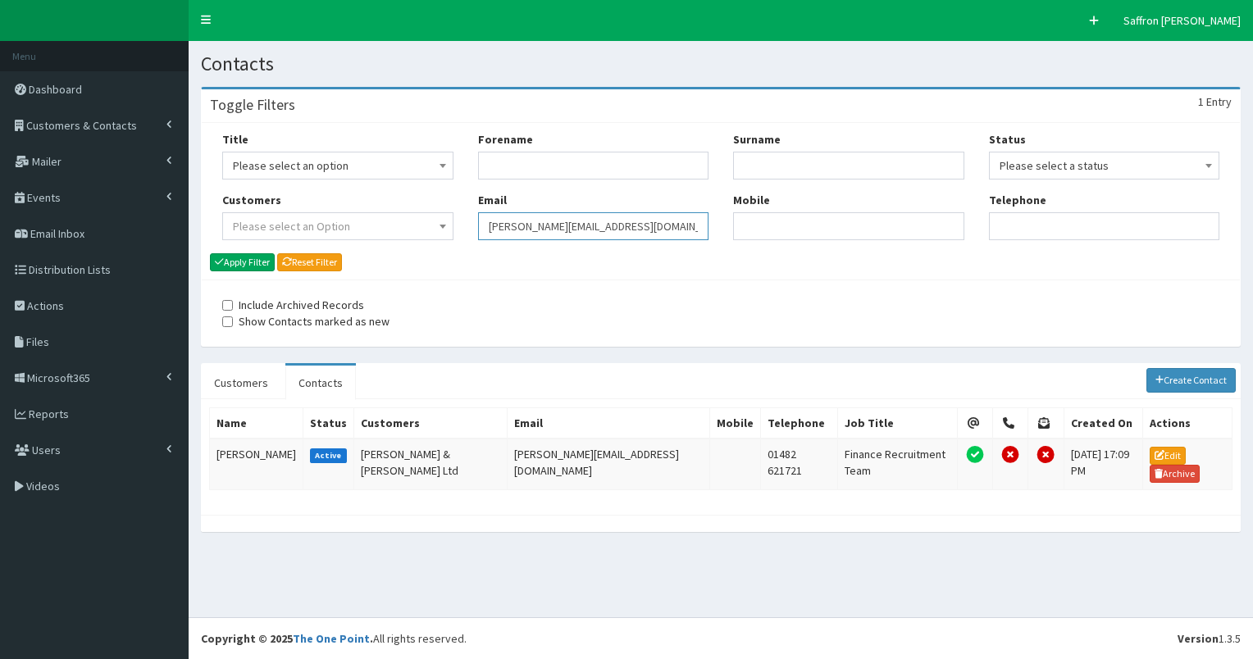
drag, startPoint x: 620, startPoint y: 239, endPoint x: 435, endPoint y: 240, distance: 185.4
click at [435, 240] on div "Title Please select an option Mr Mrs Ms Miss Dr MP QC MBE MEP CBE" at bounding box center [721, 191] width 1022 height 121
paste input "[EMAIL_ADDRESS][DOMAIN_NAME]"
type input "[EMAIL_ADDRESS][DOMAIN_NAME]"
click at [245, 269] on button "Apply Filter" at bounding box center [242, 262] width 65 height 18
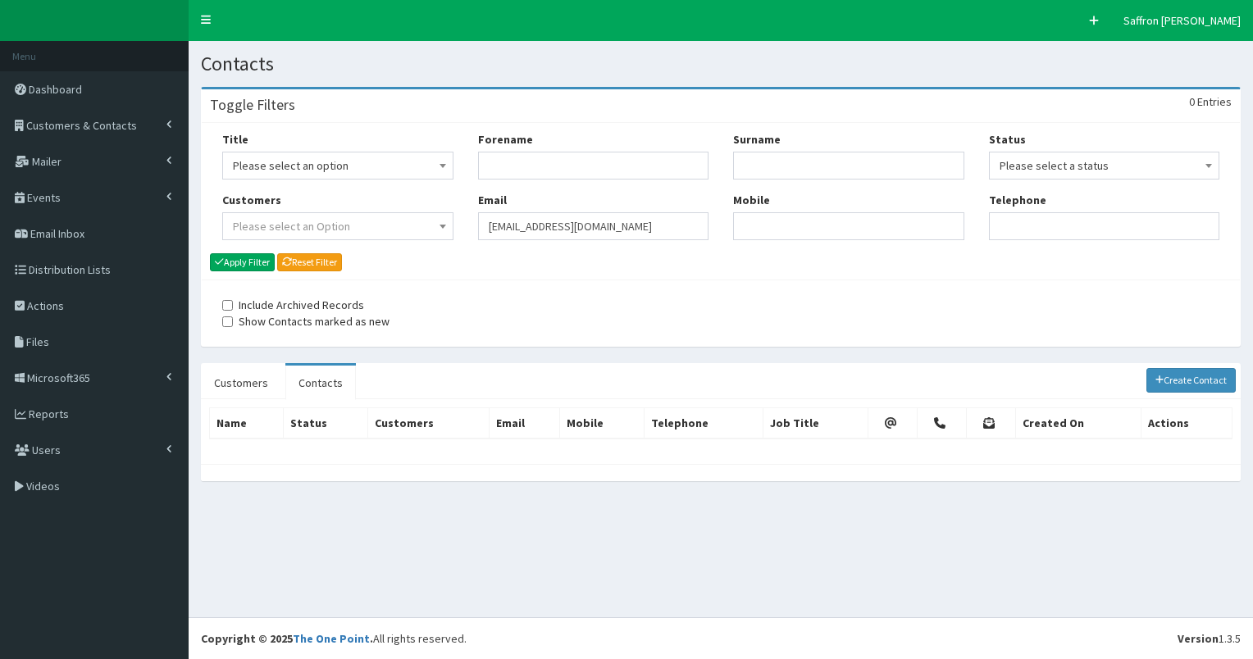
click at [398, 230] on div "Title Please select an option Mr Mrs Ms Miss Dr MP QC MBE MEP CBE" at bounding box center [721, 191] width 1022 height 121
paste input "[PERSON_NAME][EMAIL_ADDRESS][PERSON_NAME][DOMAIN_NAME]"
type input "[PERSON_NAME][EMAIL_ADDRESS][PERSON_NAME][DOMAIN_NAME]"
click at [256, 262] on button "Apply Filter" at bounding box center [242, 262] width 65 height 18
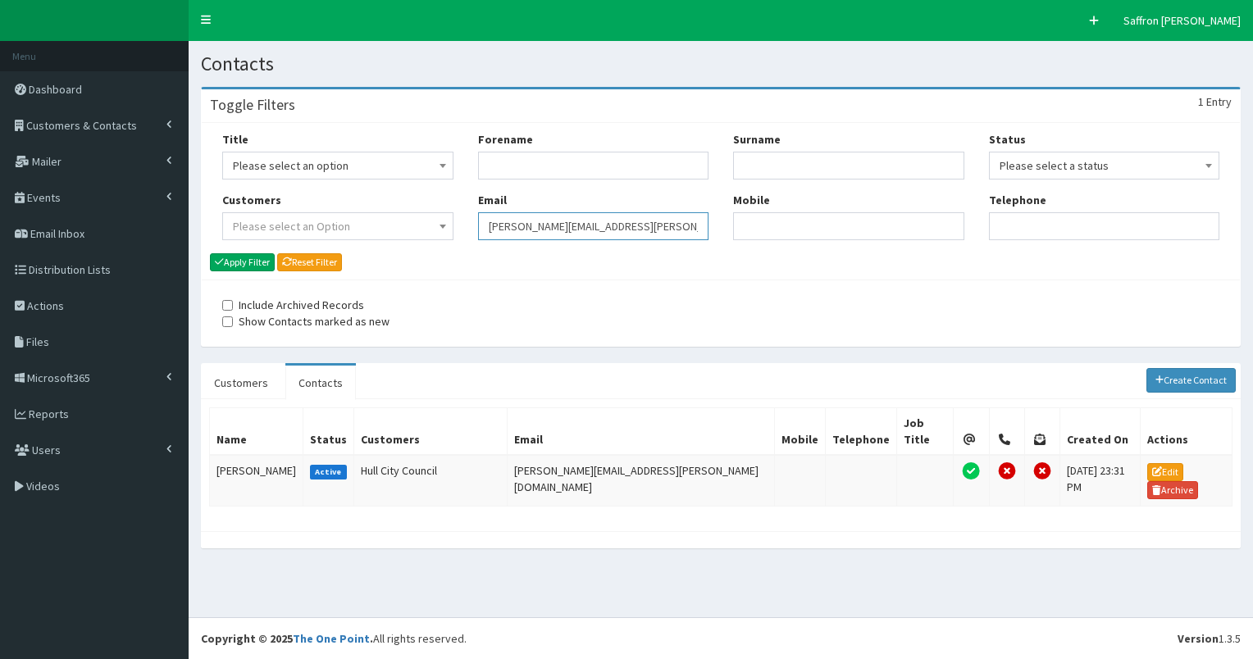
drag, startPoint x: 0, startPoint y: 0, endPoint x: 458, endPoint y: 210, distance: 503.5
click at [458, 210] on div "Title Please select an option Mr Mrs Ms Miss Dr MP QC MBE MEP CBE" at bounding box center [721, 191] width 1022 height 121
paste input "[PERSON_NAME][EMAIL_ADDRESS][PERSON_NAME][DOMAIN_NAME]"
type input "[PERSON_NAME][EMAIL_ADDRESS][PERSON_NAME][DOMAIN_NAME]"
click at [262, 262] on button "Apply Filter" at bounding box center [242, 262] width 65 height 18
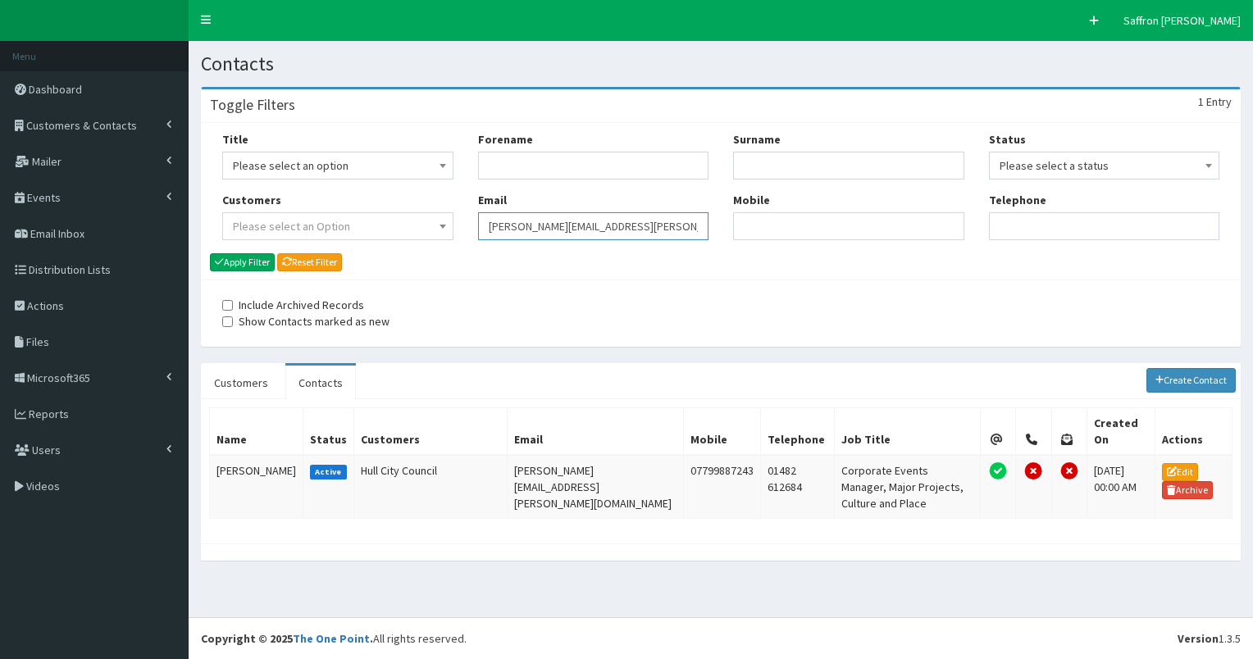
drag, startPoint x: 640, startPoint y: 231, endPoint x: 505, endPoint y: 215, distance: 135.5
click at [505, 215] on input "Helen.thackeray@hullcc.gov.uk" at bounding box center [593, 226] width 231 height 28
type input "H"
paste input "mark.toalster@hullcc.gov.uk"
type input "mark.toalster@hullcc.gov.uk"
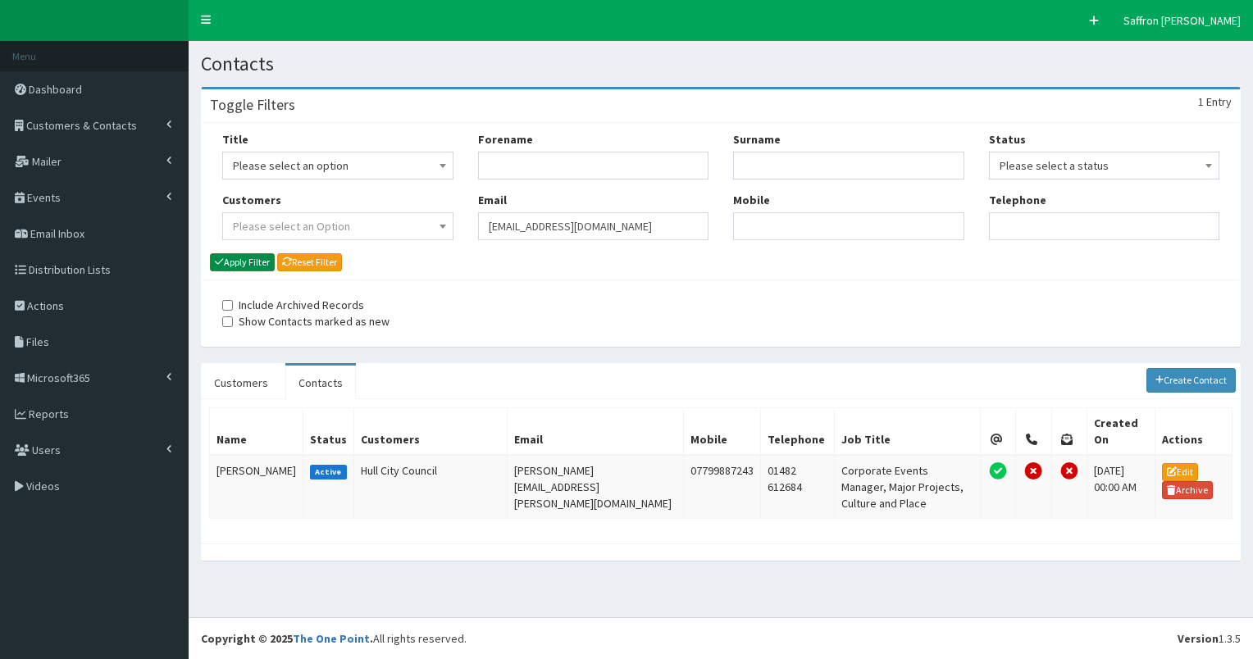
click at [233, 265] on button "Apply Filter" at bounding box center [242, 262] width 65 height 18
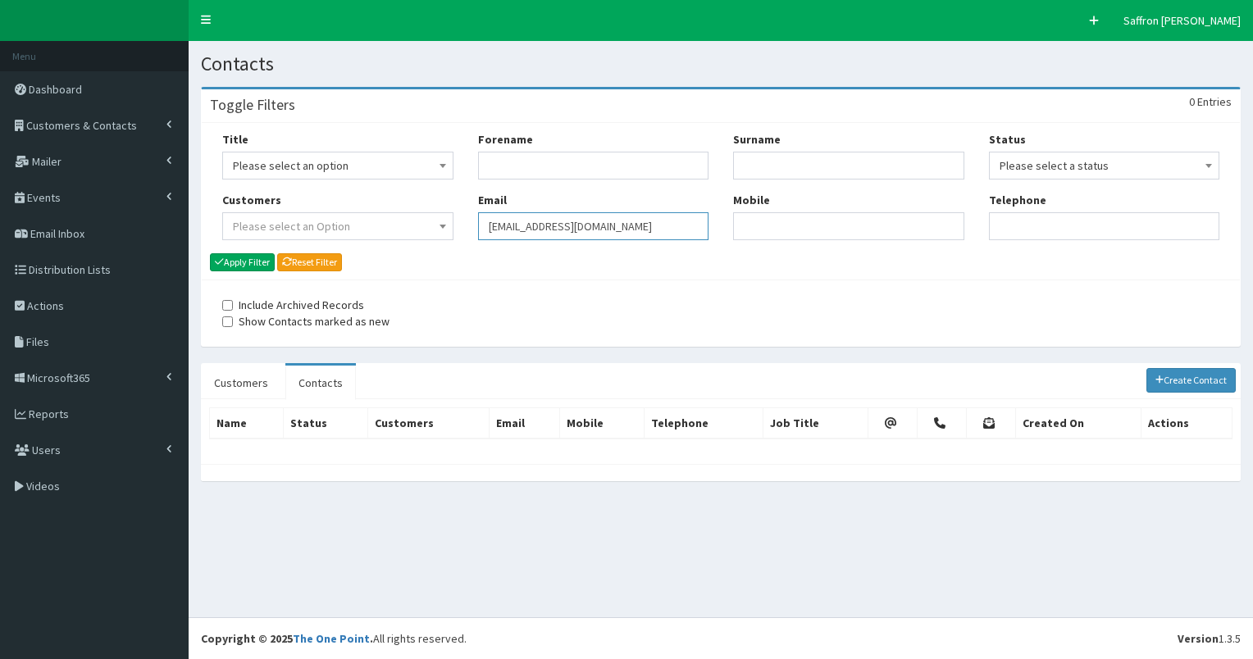
drag, startPoint x: 539, startPoint y: 230, endPoint x: 415, endPoint y: 226, distance: 123.9
click at [415, 226] on div "Title Please select an option Mr Mrs Ms Miss Dr MP QC MBE MEP CBE" at bounding box center [721, 191] width 1022 height 121
click at [513, 220] on input "Email" at bounding box center [593, 226] width 231 height 28
paste input "katie.burns@eastriding.gov.uk."
type input "katie.burns@eastriding.gov.uk."
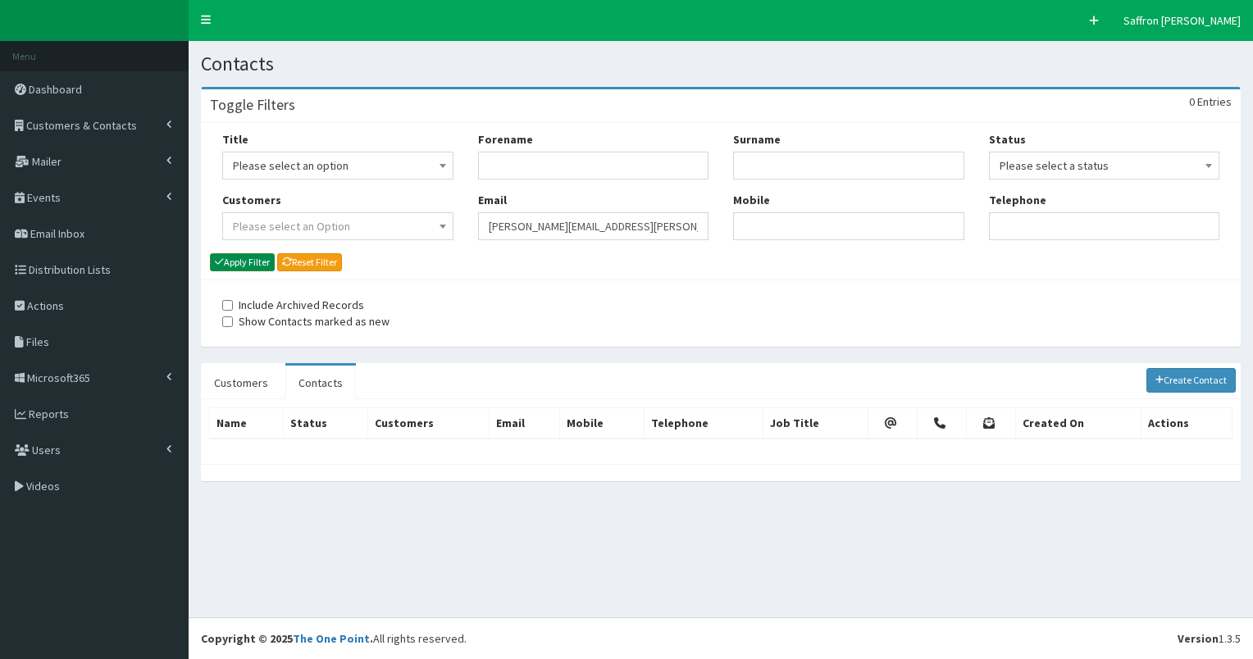
click at [262, 256] on button "Apply Filter" at bounding box center [242, 262] width 65 height 18
click at [659, 224] on input "[PERSON_NAME][EMAIL_ADDRESS][PERSON_NAME][DOMAIN_NAME]." at bounding box center [593, 226] width 231 height 28
type input "katie.burns@eastriding.gov.uk"
click at [210, 253] on button "Apply Filter" at bounding box center [242, 262] width 65 height 18
drag, startPoint x: 644, startPoint y: 228, endPoint x: 379, endPoint y: 195, distance: 267.0
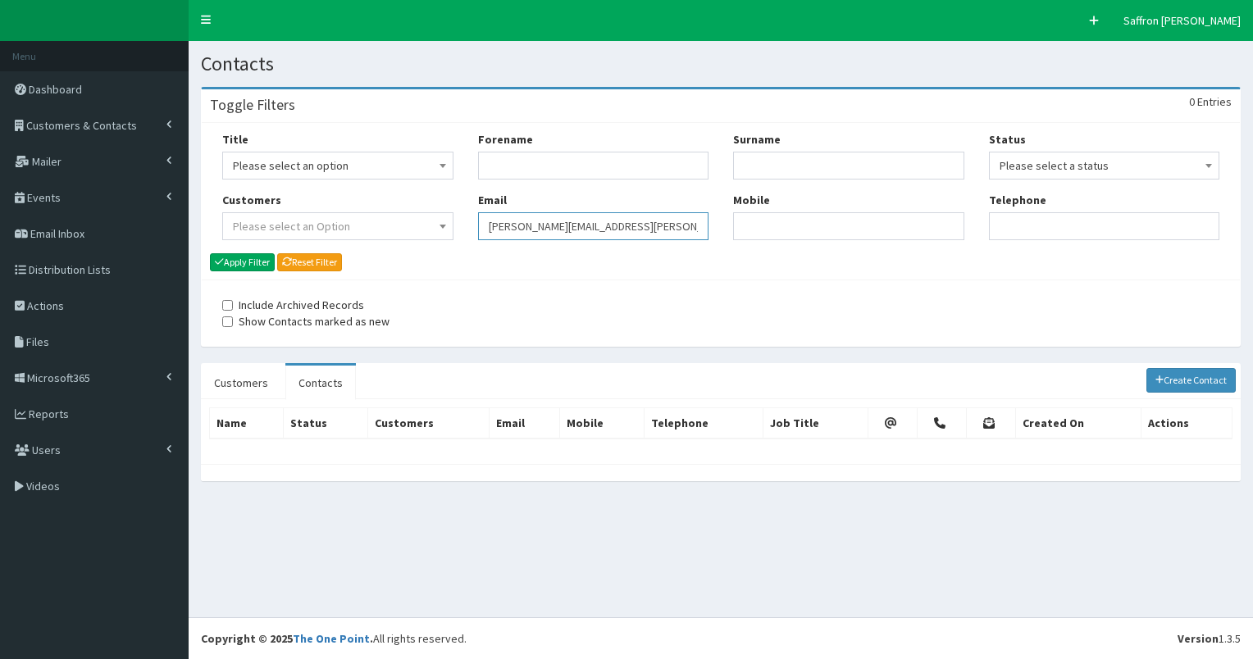
click at [379, 195] on div "Title Please select an option Mr Mrs Ms Miss Dr MP QC MBE MEP CBE" at bounding box center [721, 191] width 1022 height 121
paste input "[PERSON_NAME][EMAIL_ADDRESS][PERSON_NAME][PERSON_NAME][DOMAIN_NAME]"
type input "gary.dickinson@hull.ac.uk"
click at [249, 257] on button "Apply Filter" at bounding box center [242, 262] width 65 height 18
drag, startPoint x: 631, startPoint y: 225, endPoint x: 418, endPoint y: 182, distance: 216.7
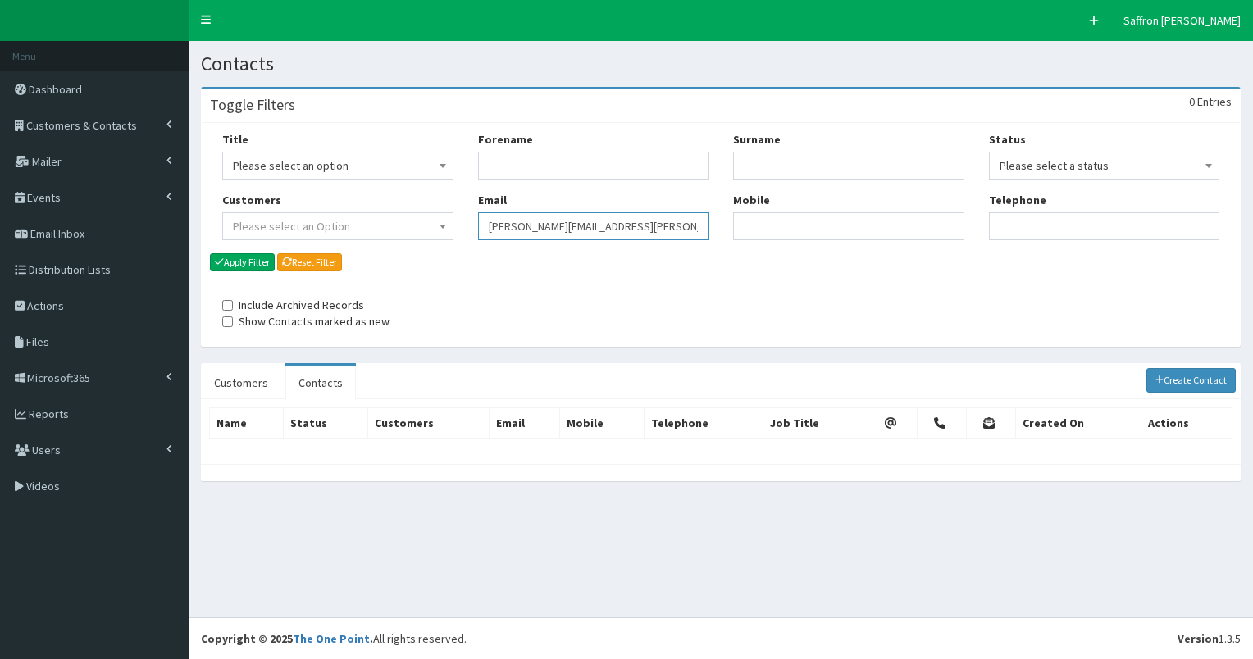
click at [418, 182] on div "Title Please select an option Mr Mrs Ms Miss Dr MP QC MBE MEP CBE" at bounding box center [721, 191] width 1022 height 121
paste input "[PERSON_NAME][EMAIL_ADDRESS][PERSON_NAME][DOMAIN_NAME]"
type input "[PERSON_NAME][EMAIL_ADDRESS][PERSON_NAME][DOMAIN_NAME]"
click at [266, 264] on button "Apply Filter" at bounding box center [242, 262] width 65 height 18
drag, startPoint x: 0, startPoint y: 0, endPoint x: 636, endPoint y: 223, distance: 674.4
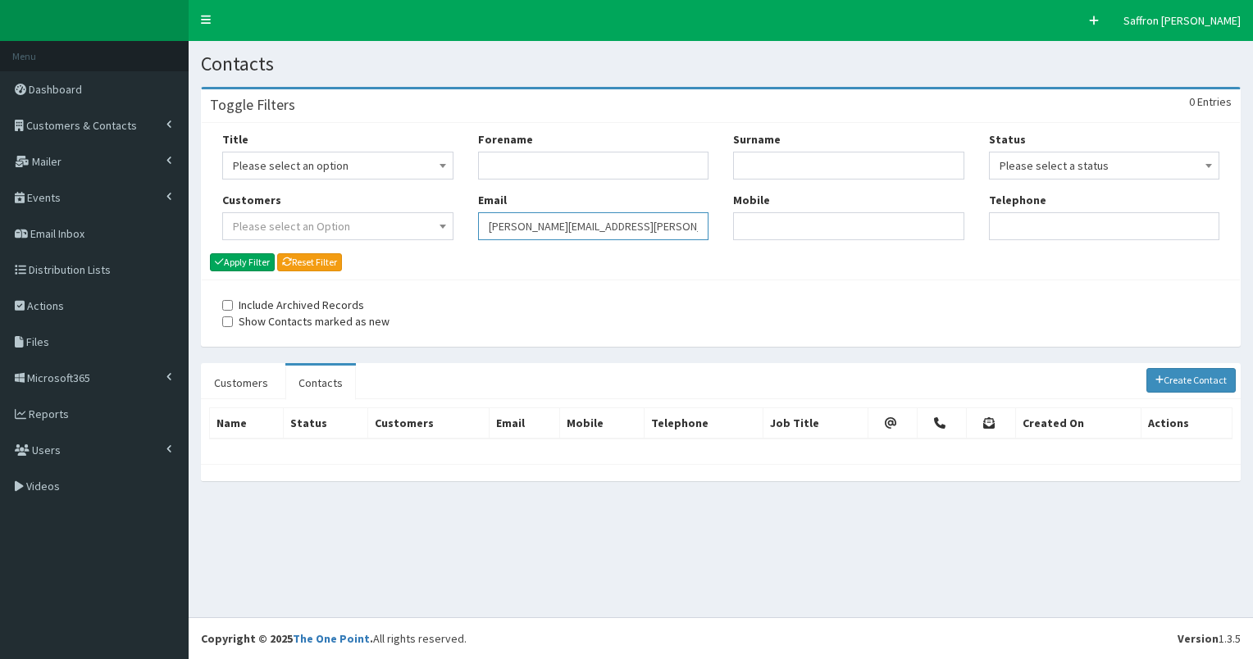
click at [636, 223] on input "[PERSON_NAME][EMAIL_ADDRESS][PERSON_NAME][DOMAIN_NAME]" at bounding box center [593, 226] width 231 height 28
type input "[PERSON_NAME][EMAIL_ADDRESS][PERSON_NAME][DOMAIN_NAME]"
click at [210, 253] on button "Apply Filter" at bounding box center [242, 262] width 65 height 18
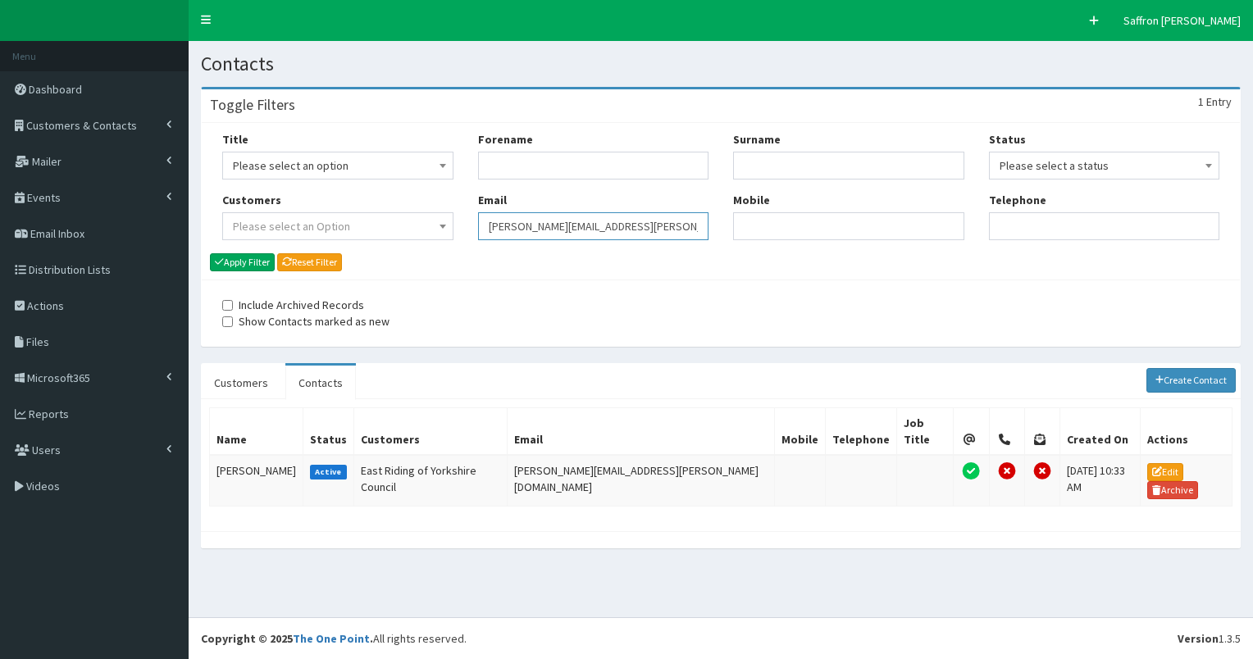
drag, startPoint x: 663, startPoint y: 231, endPoint x: 408, endPoint y: 236, distance: 255.1
click at [408, 236] on div "Title Please select an option Mr Mrs Ms Miss Dr MP QC MBE MEP CBE" at bounding box center [721, 191] width 1022 height 121
paste input "bethan.postle@uniper.energy"
type input "bethan.postle@uniper.energy"
click at [258, 262] on button "Apply Filter" at bounding box center [242, 262] width 65 height 18
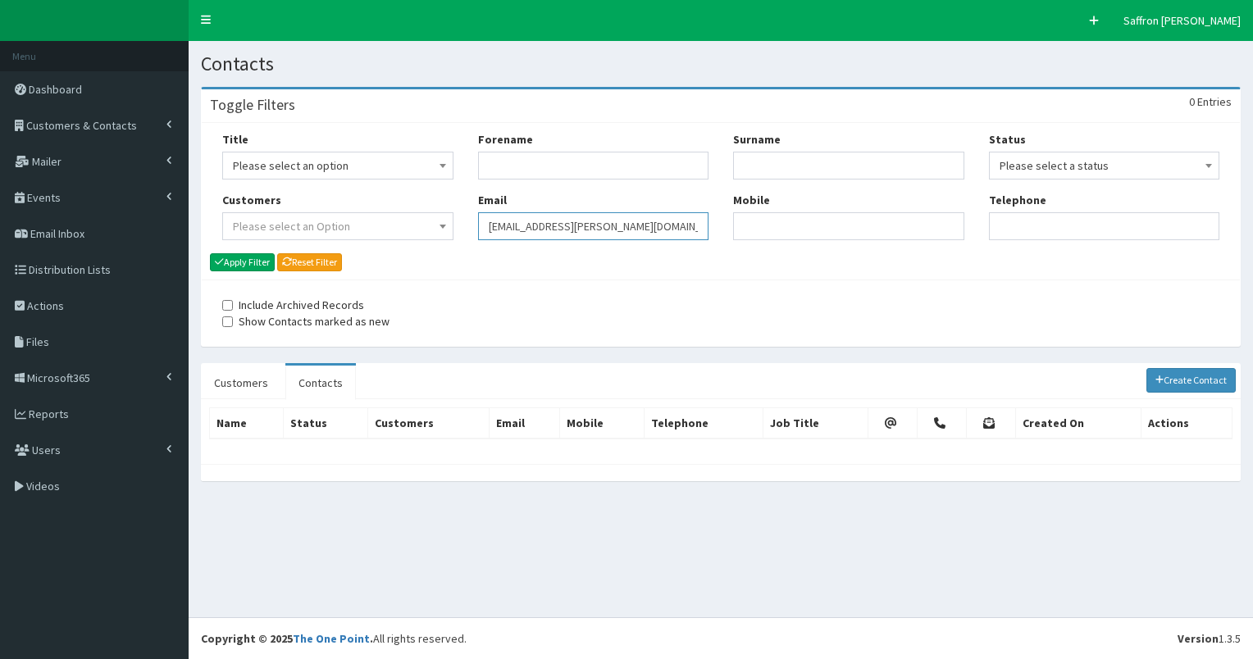
drag, startPoint x: 0, startPoint y: 0, endPoint x: 433, endPoint y: 230, distance: 490.2
click at [433, 230] on div "Title Please select an option Mr Mrs Ms Miss Dr MP QC MBE MEP CBE" at bounding box center [721, 191] width 1022 height 121
paste input "[PERSON_NAME][EMAIL_ADDRESS][PERSON_NAME][DOMAIN_NAME]"
click at [587, 223] on input "[PERSON_NAME][EMAIL_ADDRESS][PERSON_NAME][DOMAIN_NAME]" at bounding box center [593, 226] width 231 height 28
type input "[PERSON_NAME][EMAIL_ADDRESS][PERSON_NAME][DOMAIN_NAME]"
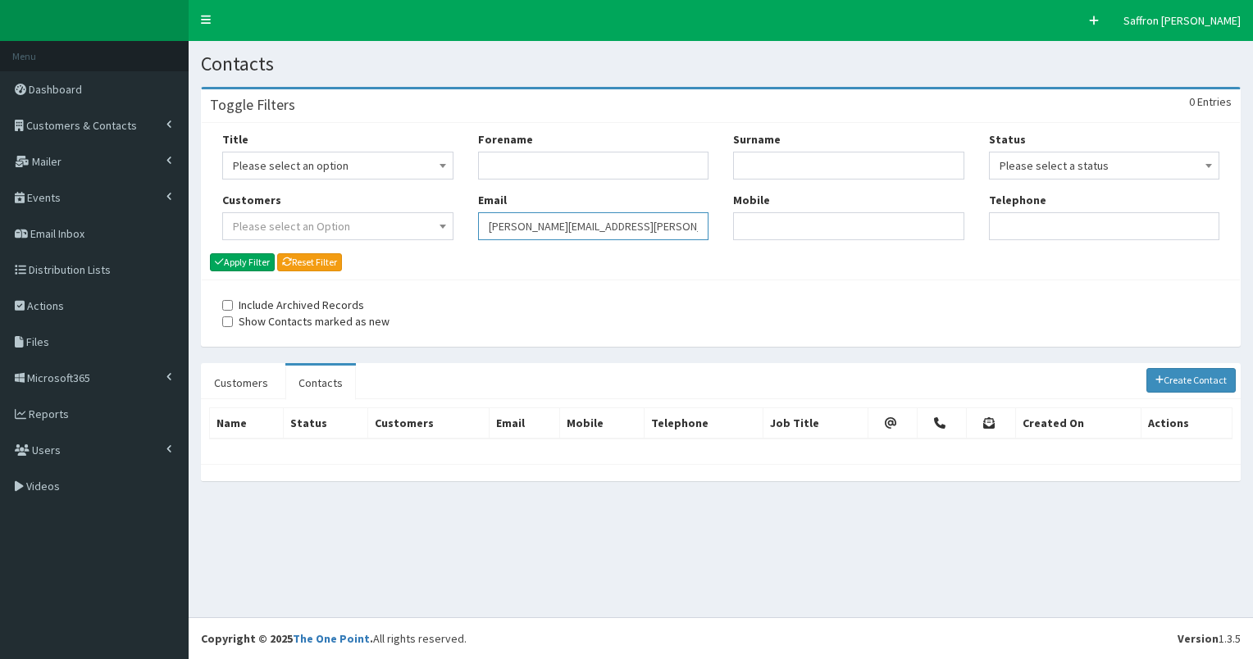
click at [210, 253] on button "Apply Filter" at bounding box center [242, 262] width 65 height 18
drag, startPoint x: 656, startPoint y: 229, endPoint x: 394, endPoint y: 217, distance: 262.8
click at [394, 217] on div "Title Please select an option Mr Mrs Ms Miss Dr MP QC MBE MEP CBE" at bounding box center [721, 191] width 1022 height 121
paste input "[PERSON_NAME][EMAIL_ADDRESS][PERSON_NAME][DOMAIN_NAME]"
type input "[PERSON_NAME][EMAIL_ADDRESS][PERSON_NAME][DOMAIN_NAME]"
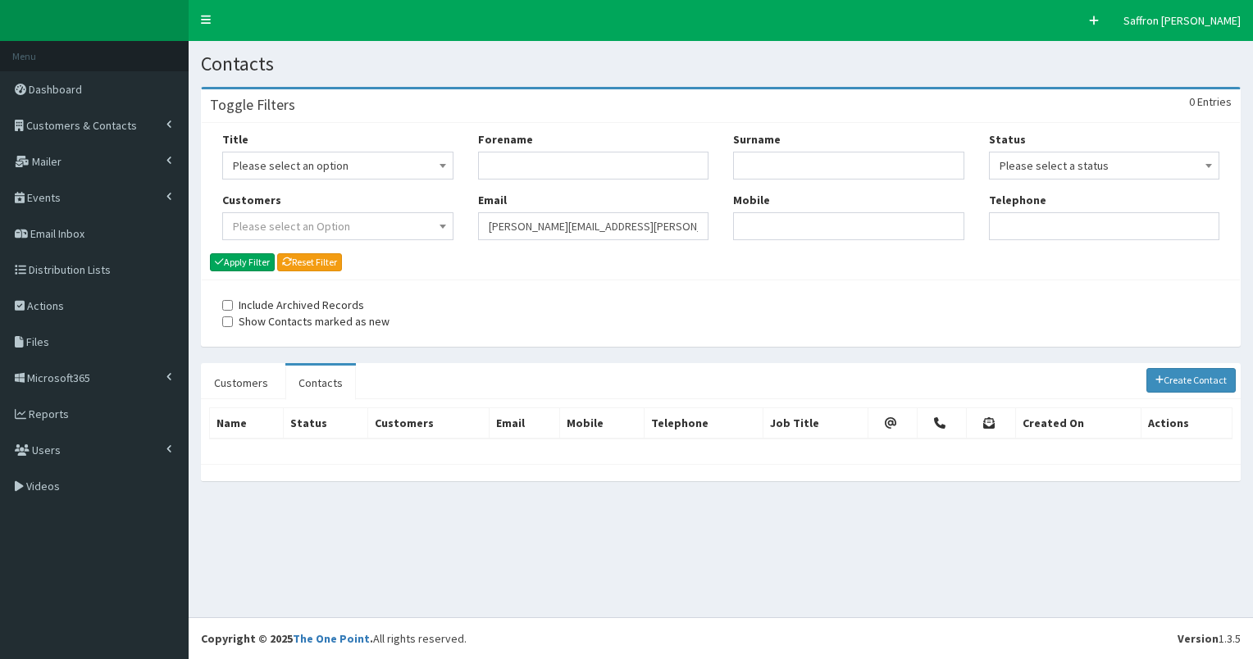
click at [254, 249] on div "Title Please select an option Mr Mrs Ms Miss Dr MP QC MBE MEP CBE Cllr Professo…" at bounding box center [338, 191] width 256 height 121
click at [252, 256] on button "Apply Filter" at bounding box center [242, 262] width 65 height 18
drag, startPoint x: 604, startPoint y: 230, endPoint x: 381, endPoint y: 211, distance: 223.9
click at [381, 211] on div "Title Please select an option Mr Mrs Ms Miss Dr MP QC MBE MEP CBE" at bounding box center [721, 191] width 1022 height 121
paste input "paul.clark@hullcc.gov.uk"
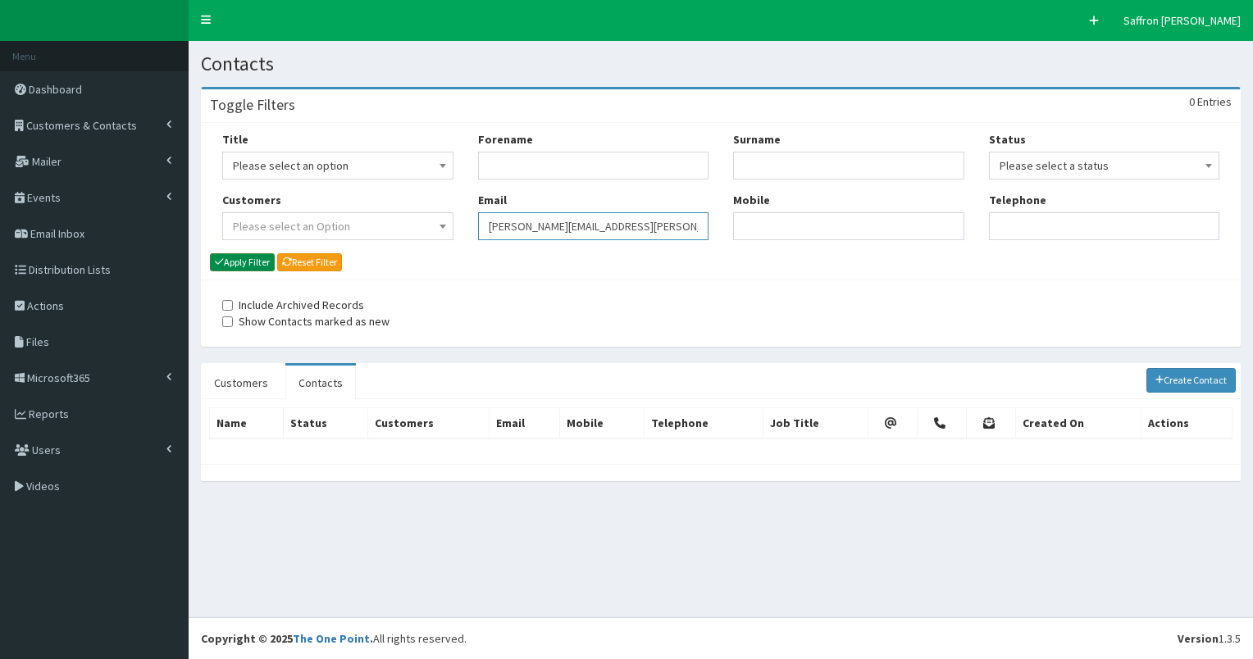
type input "paul.clark@hullcc.gov.uk"
click at [243, 260] on button "Apply Filter" at bounding box center [242, 262] width 65 height 18
drag, startPoint x: 0, startPoint y: 0, endPoint x: 422, endPoint y: 230, distance: 480.5
click at [422, 230] on div "Title Please select an option Mr Mrs Ms Miss Dr MP QC MBE MEP CBE" at bounding box center [721, 191] width 1022 height 121
paste input "Tracy.Meyerhoff@hullcc.gov.uk"
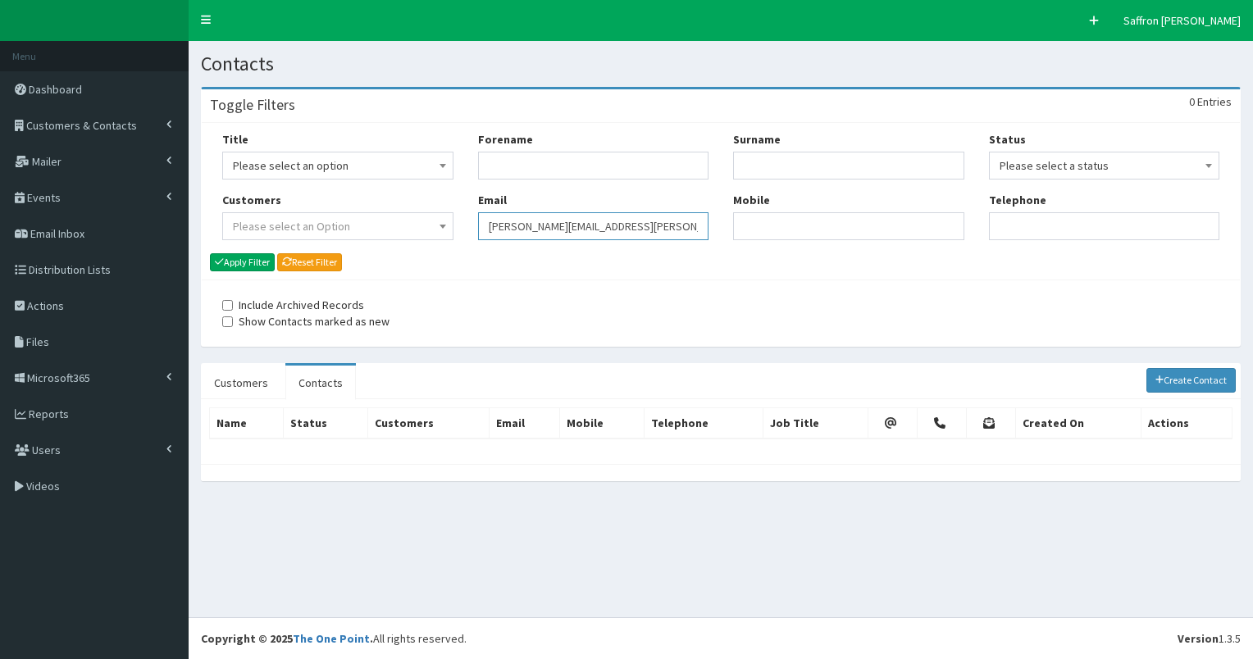
type input "Tracy.Meyerhoff@hullcc.gov.uk"
click at [234, 253] on button "Apply Filter" at bounding box center [242, 262] width 65 height 18
drag, startPoint x: 663, startPoint y: 226, endPoint x: 449, endPoint y: 225, distance: 213.3
click at [449, 225] on div "Title Please select an option Mr Mrs Ms Miss Dr MP QC MBE MEP CBE" at bounding box center [721, 191] width 1022 height 121
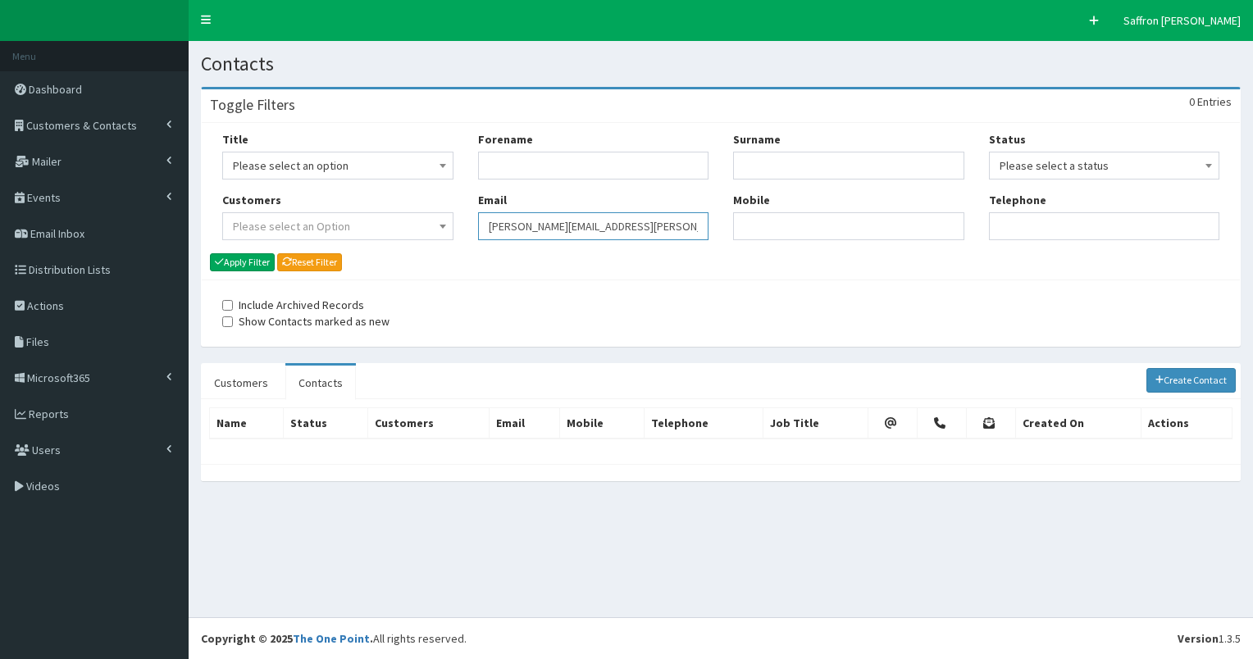
click at [210, 253] on button "Apply Filter" at bounding box center [242, 262] width 65 height 18
drag, startPoint x: 548, startPoint y: 237, endPoint x: 456, endPoint y: 225, distance: 92.7
click at [456, 225] on div "Title Please select an option Mr Mrs Ms Miss Dr MP QC MBE MEP CBE" at bounding box center [721, 191] width 1022 height 121
paste input "guljar.singh@absolutelycultured.co.uk"
type input "guljar.singh@absolutelycultured.co.uk"
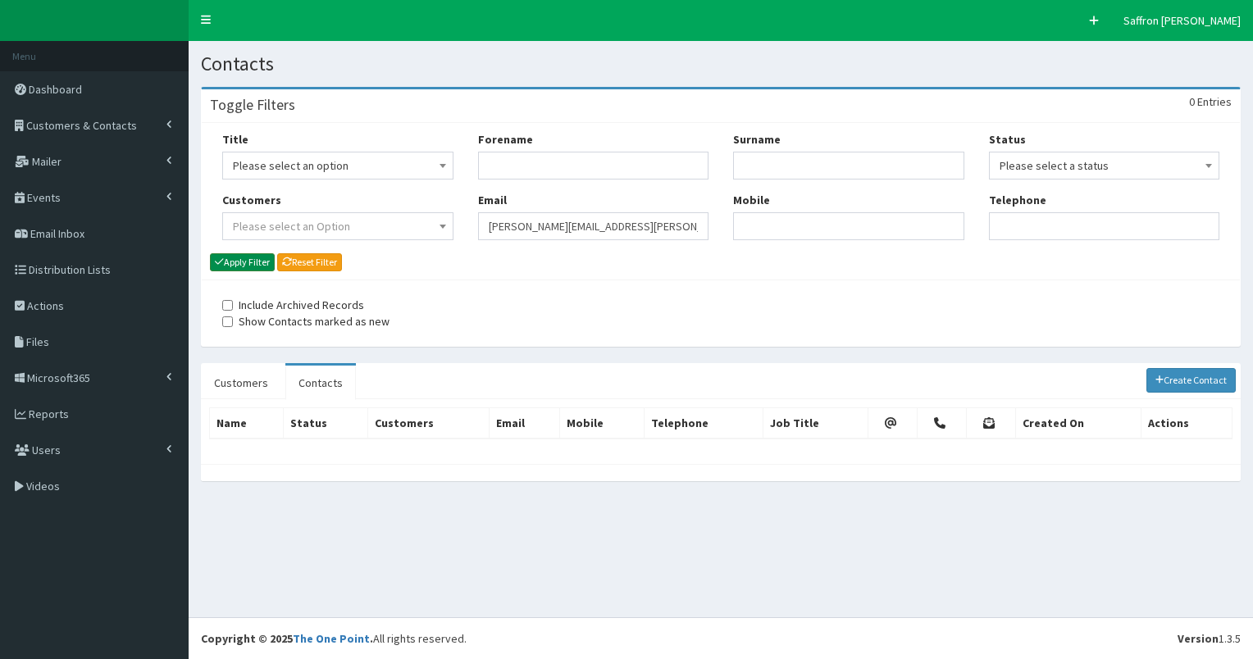
click at [249, 257] on button "Apply Filter" at bounding box center [242, 262] width 65 height 18
drag, startPoint x: 680, startPoint y: 224, endPoint x: 430, endPoint y: 186, distance: 253.0
click at [430, 186] on div "Title Please select an option Mr Mrs Ms Miss Dr MP QC MBE MEP CBE" at bounding box center [721, 191] width 1022 height 121
paste input "lynne.macdonald@hull.ac.uk"
type input "lynne.macdonald@hull.ac.uk"
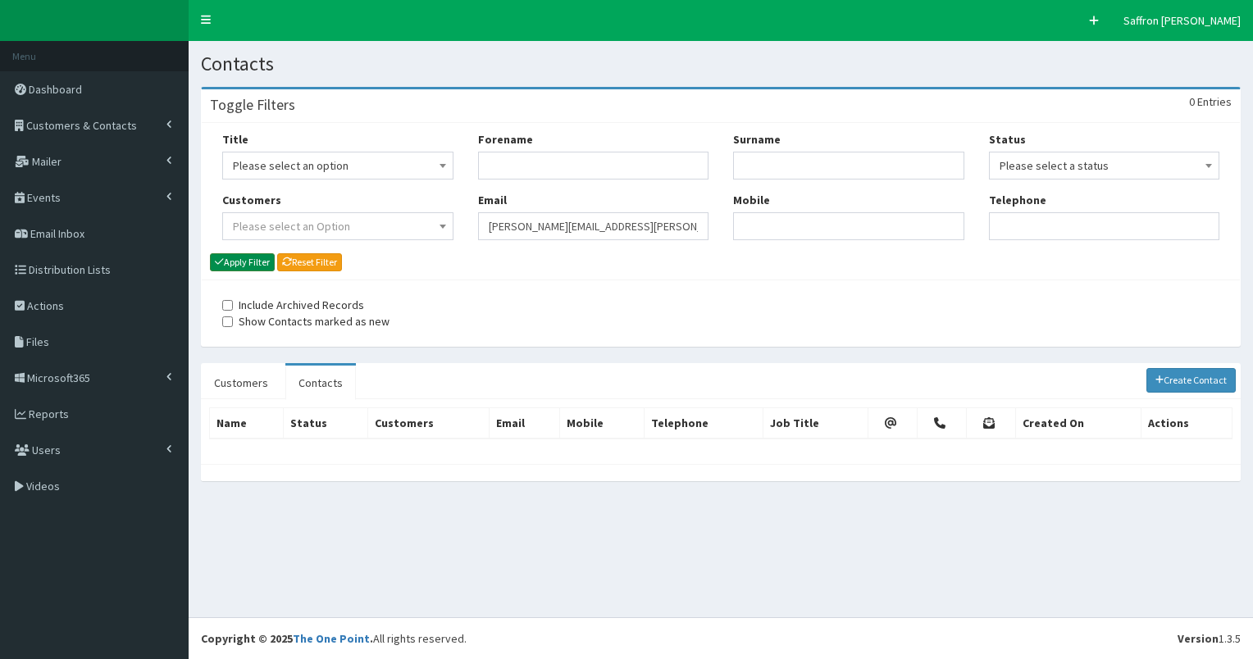
click at [265, 267] on button "Apply Filter" at bounding box center [242, 262] width 65 height 18
drag, startPoint x: 574, startPoint y: 221, endPoint x: 458, endPoint y: 205, distance: 117.5
click at [458, 205] on div "Title Please select an option Mr Mrs Ms Miss Dr MP QC MBE MEP CBE" at bounding box center [721, 191] width 1022 height 121
paste input "[PERSON_NAME][EMAIL_ADDRESS][PERSON_NAME][DOMAIN_NAME]"
type input "[PERSON_NAME][EMAIL_ADDRESS][PERSON_NAME][DOMAIN_NAME]"
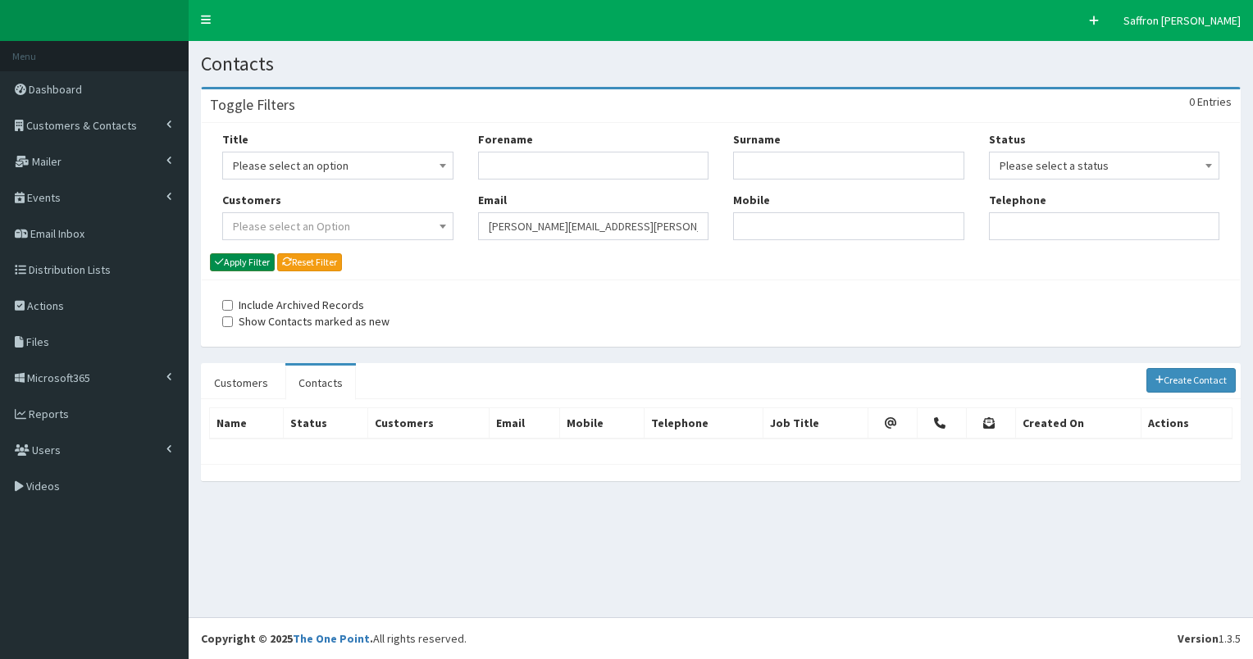
click at [269, 262] on button "Apply Filter" at bounding box center [242, 262] width 65 height 18
drag, startPoint x: 0, startPoint y: 0, endPoint x: 387, endPoint y: 216, distance: 443.2
click at [387, 216] on div "Title Please select an option Mr Mrs Ms Miss Dr MP QC MBE MEP CBE" at bounding box center [721, 191] width 1022 height 121
